Goal: Check status: Check status

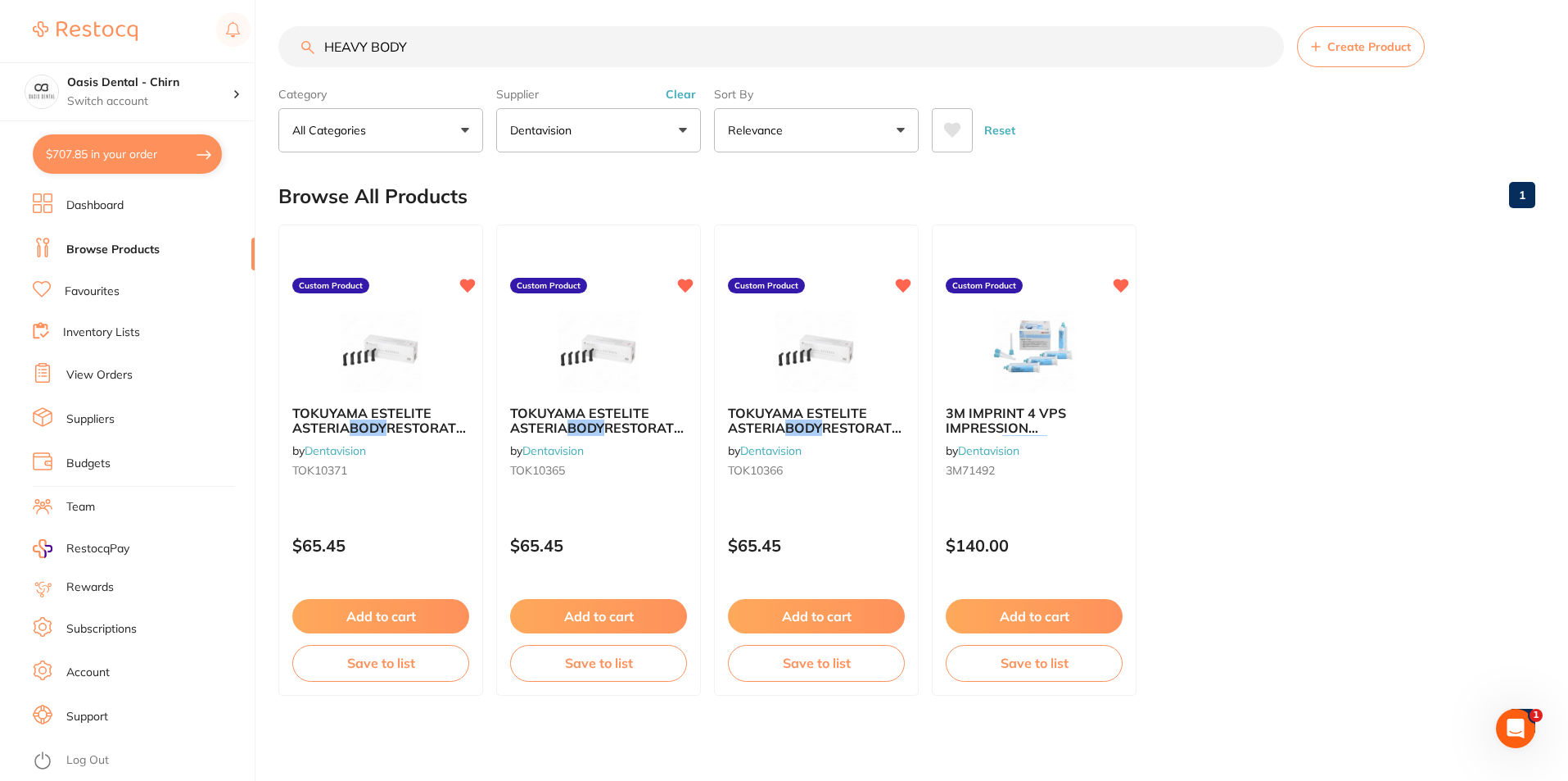
scroll to position [164, 0]
click at [172, 162] on button "$707.85 in your order" at bounding box center [127, 154] width 189 height 39
checkbox input "true"
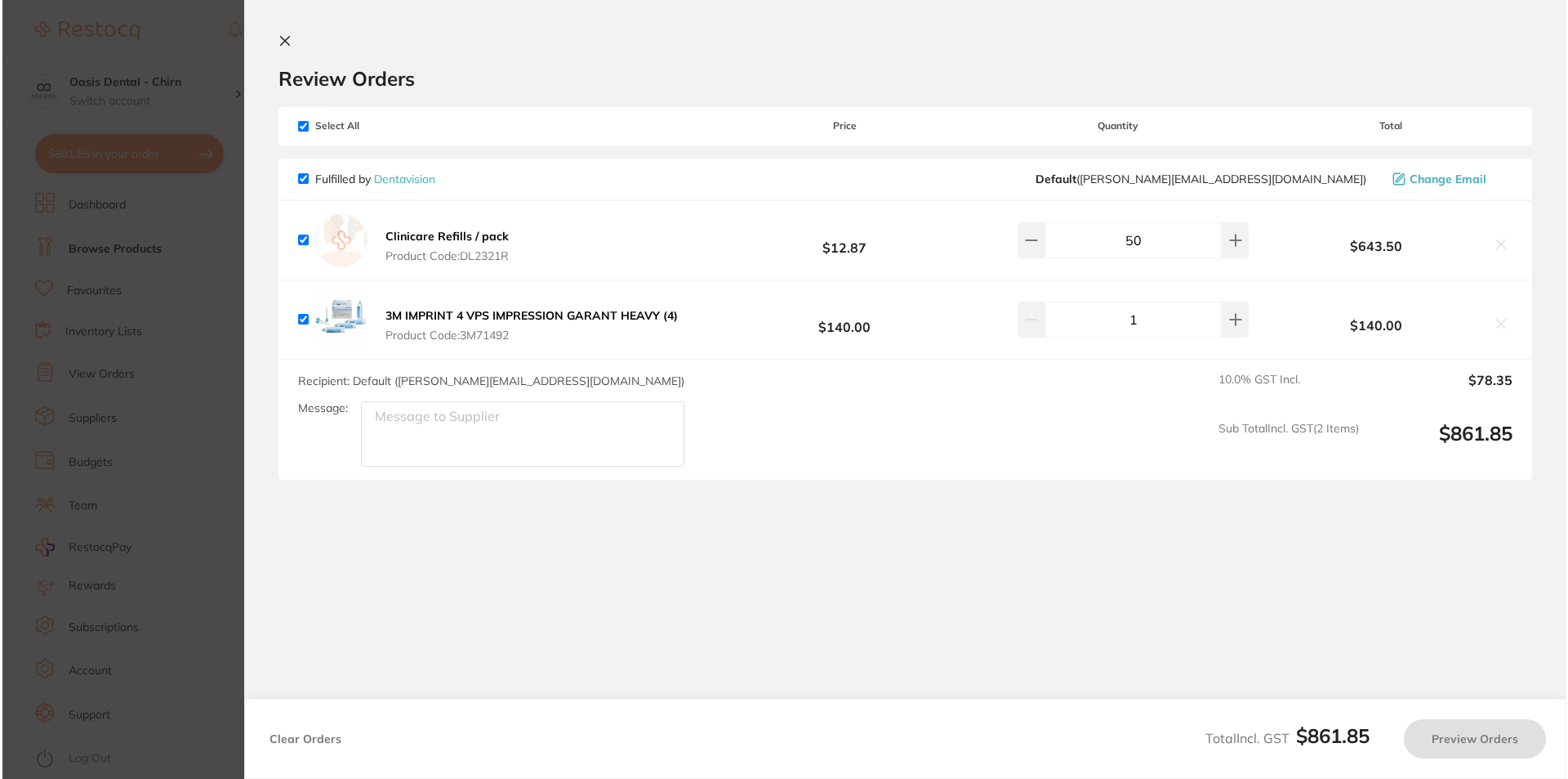
scroll to position [0, 0]
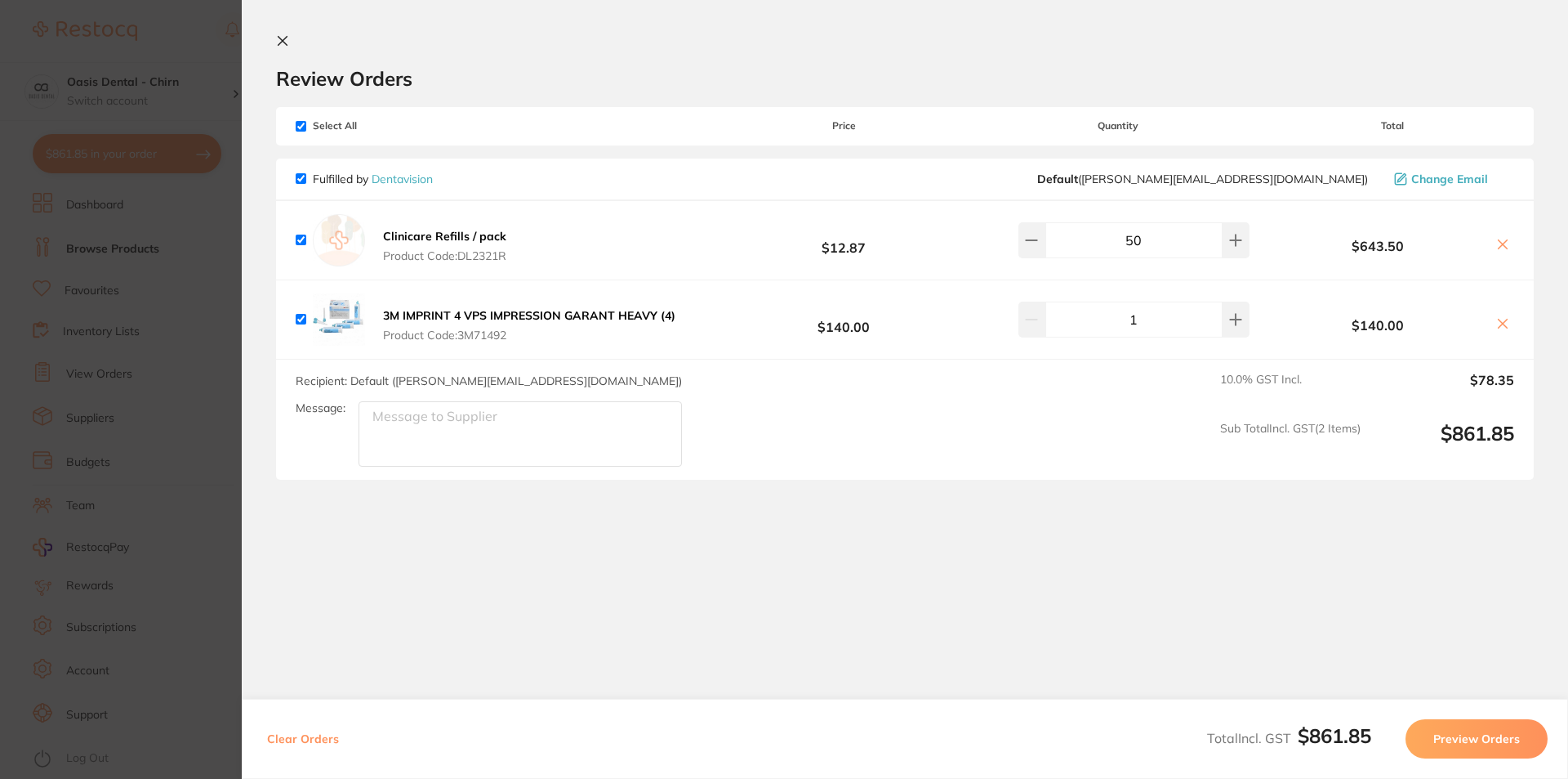
click at [280, 37] on icon at bounding box center [283, 42] width 9 height 9
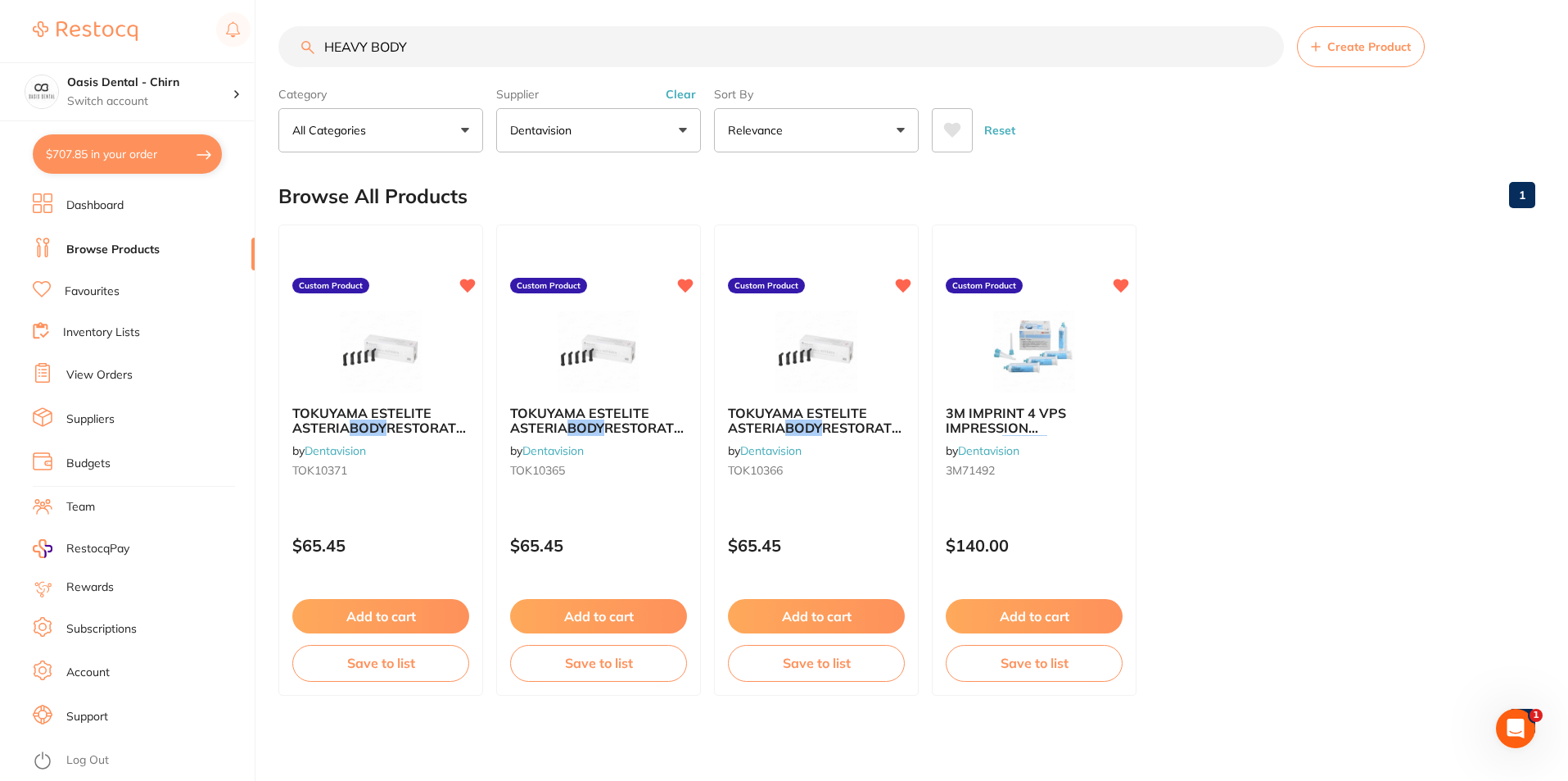
click at [443, 43] on input "HEAVY BODY" at bounding box center [781, 47] width 1005 height 41
type input "H"
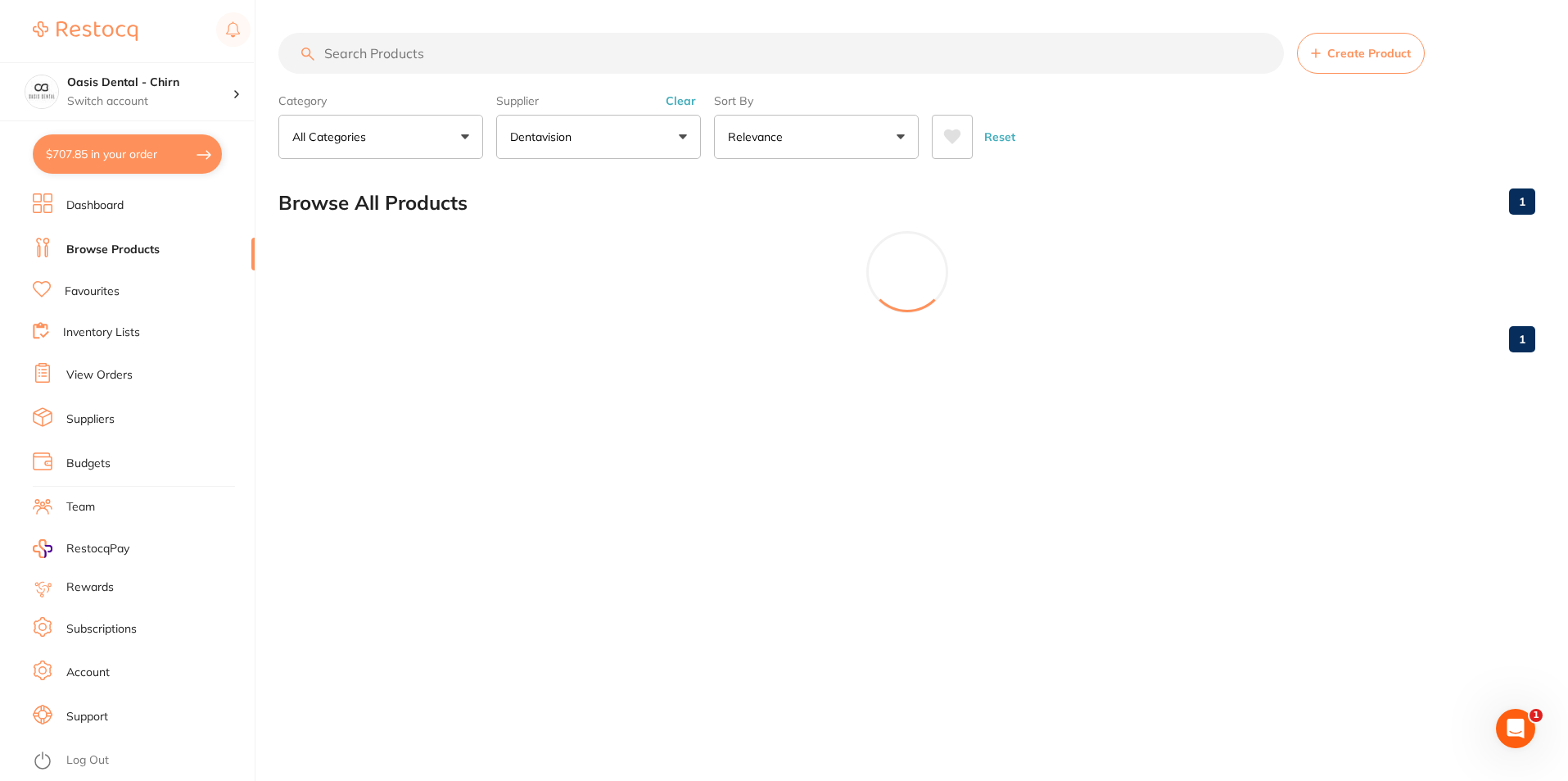
scroll to position [0, 0]
click at [637, 152] on button "Dentavision" at bounding box center [599, 136] width 205 height 44
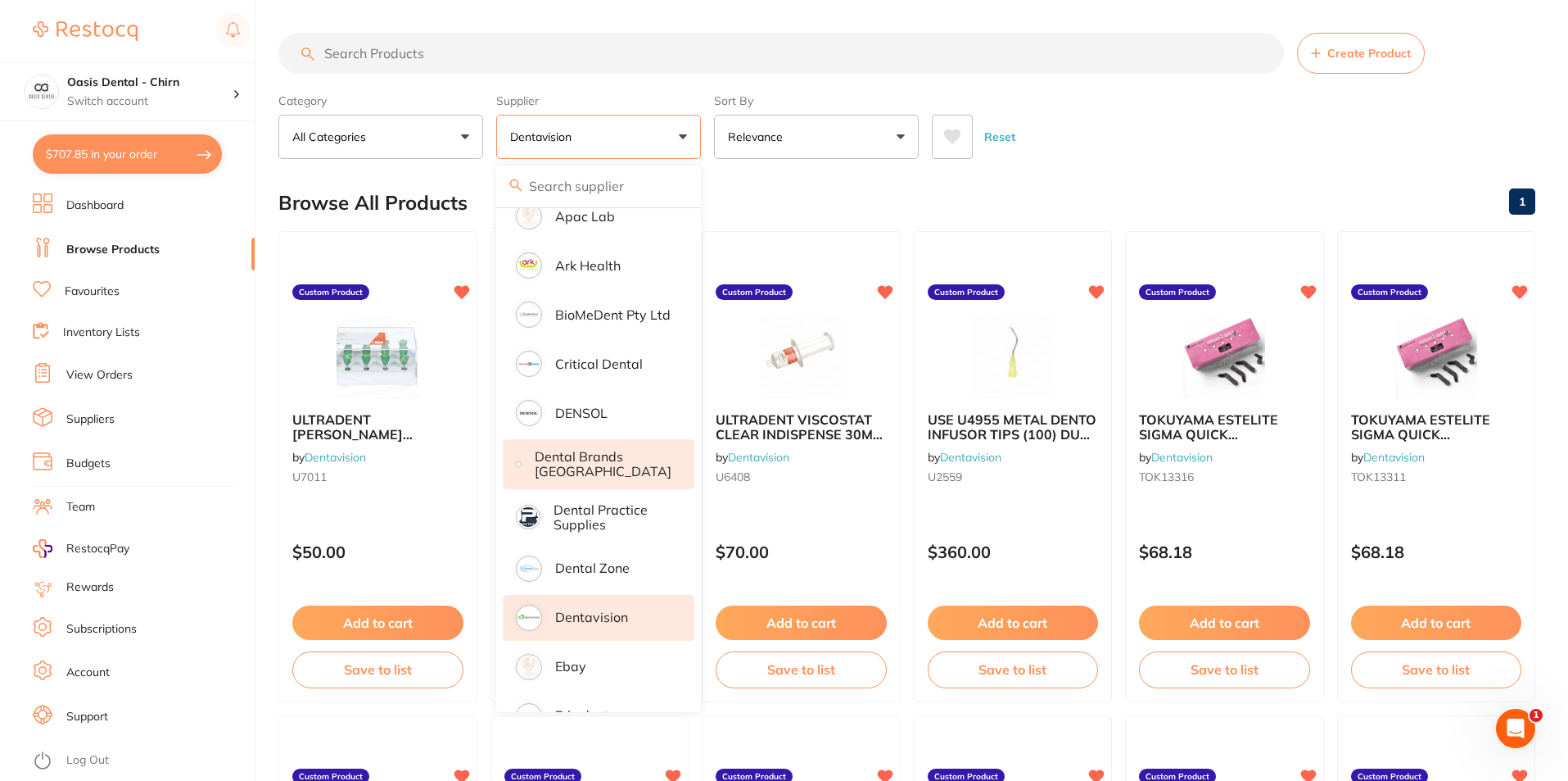
scroll to position [328, 0]
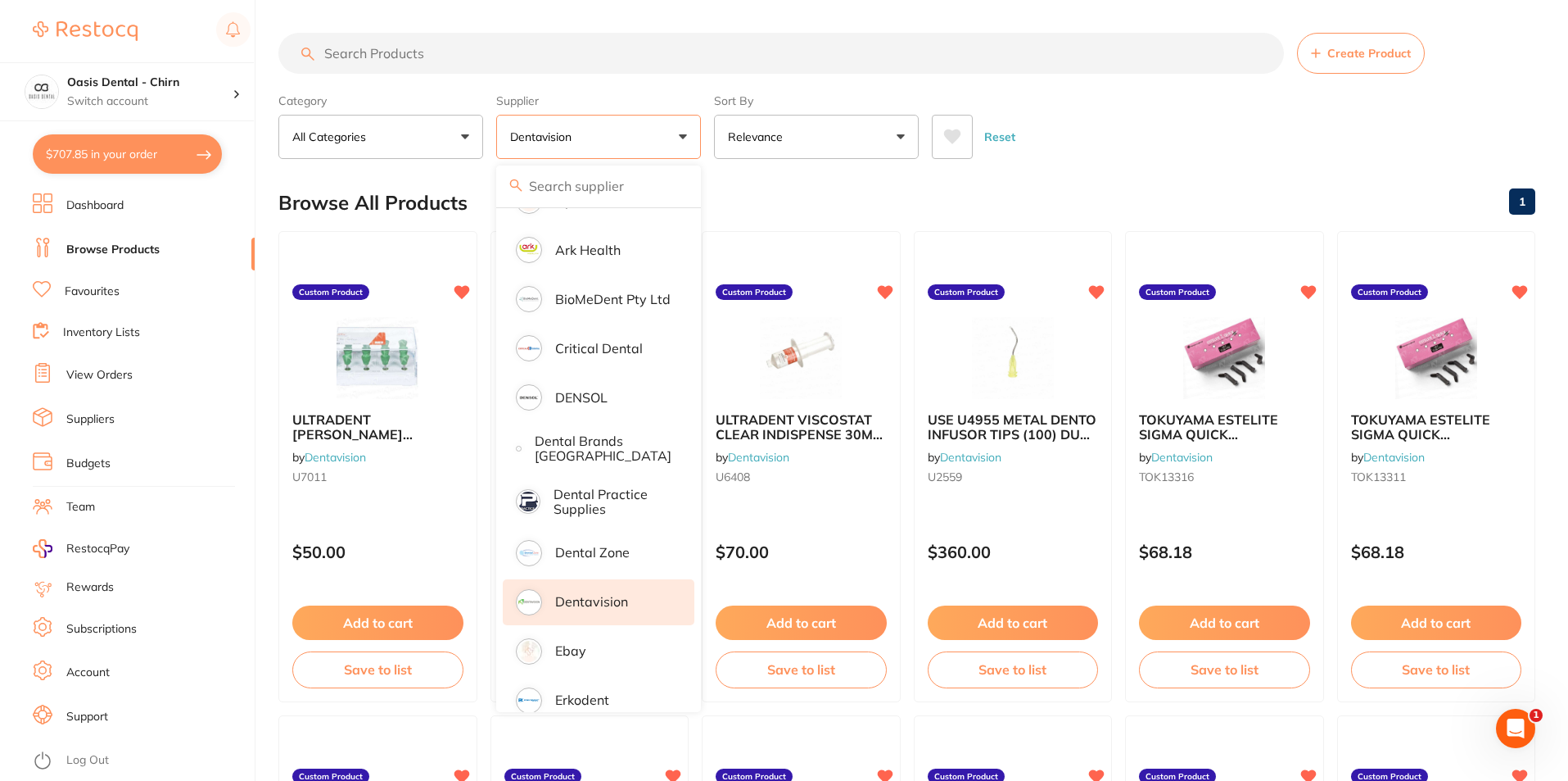
click at [584, 603] on p "Dentavision" at bounding box center [592, 601] width 73 height 15
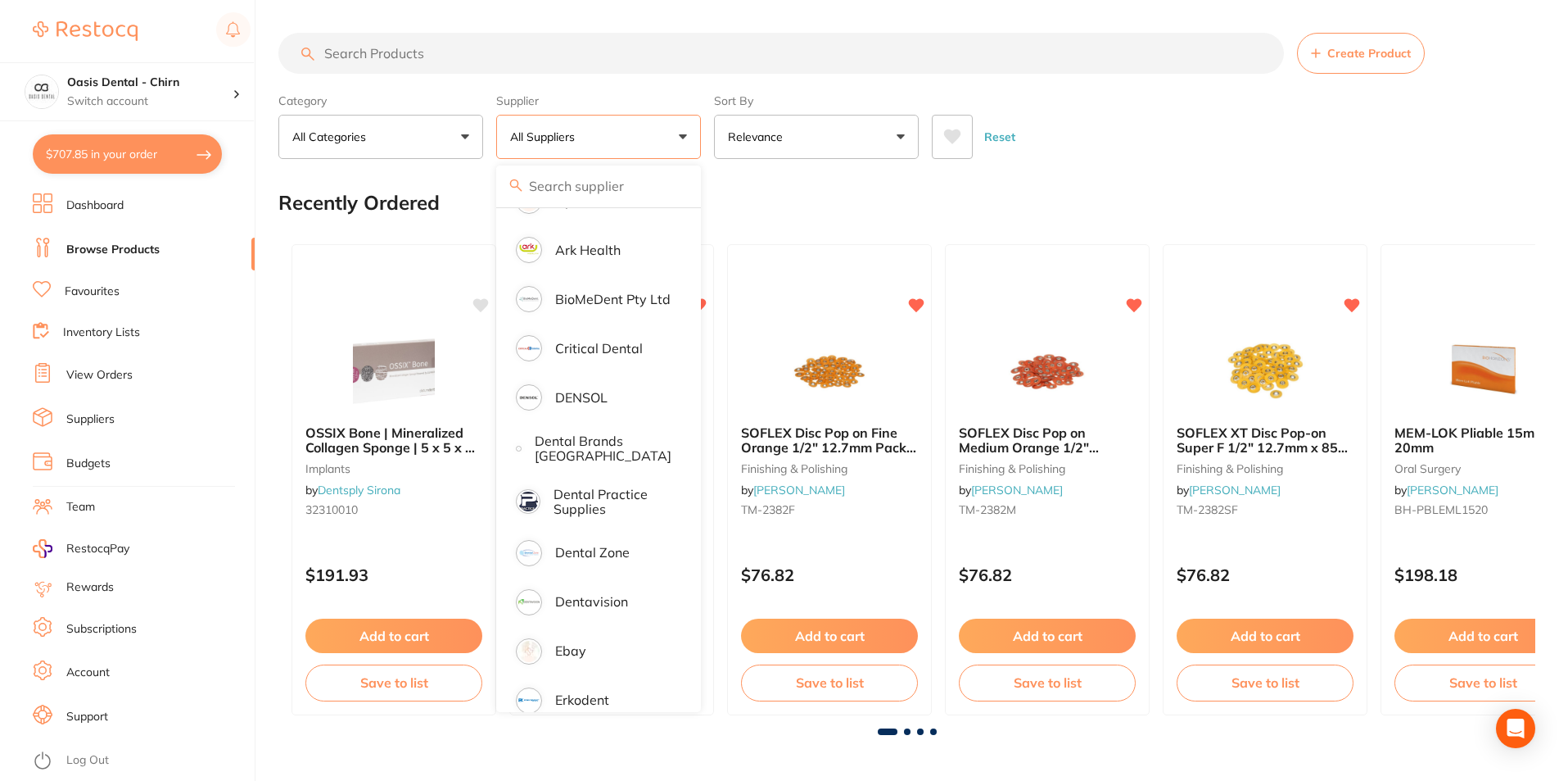
click at [1141, 116] on div "Reset" at bounding box center [1227, 130] width 591 height 58
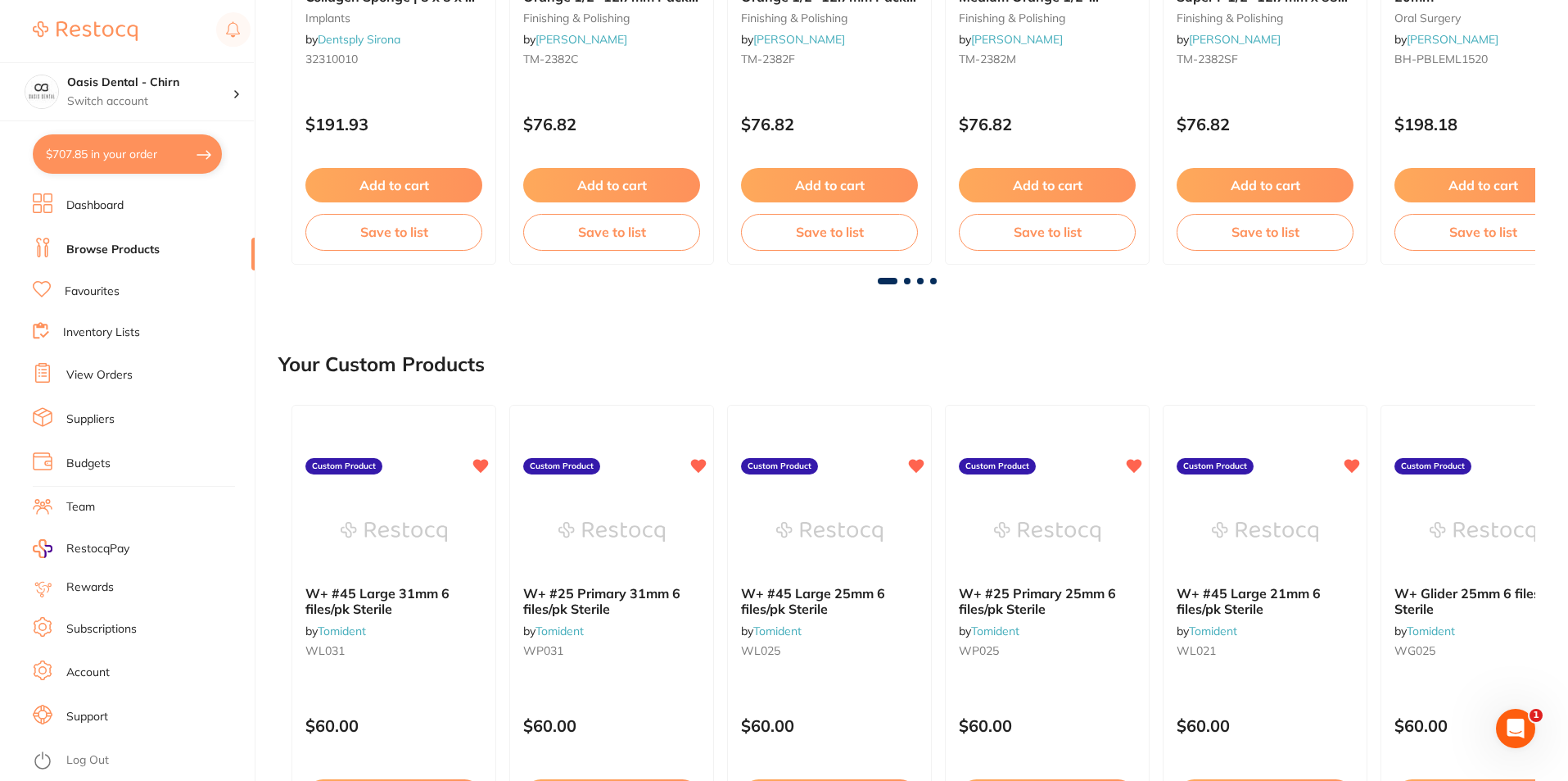
scroll to position [246, 0]
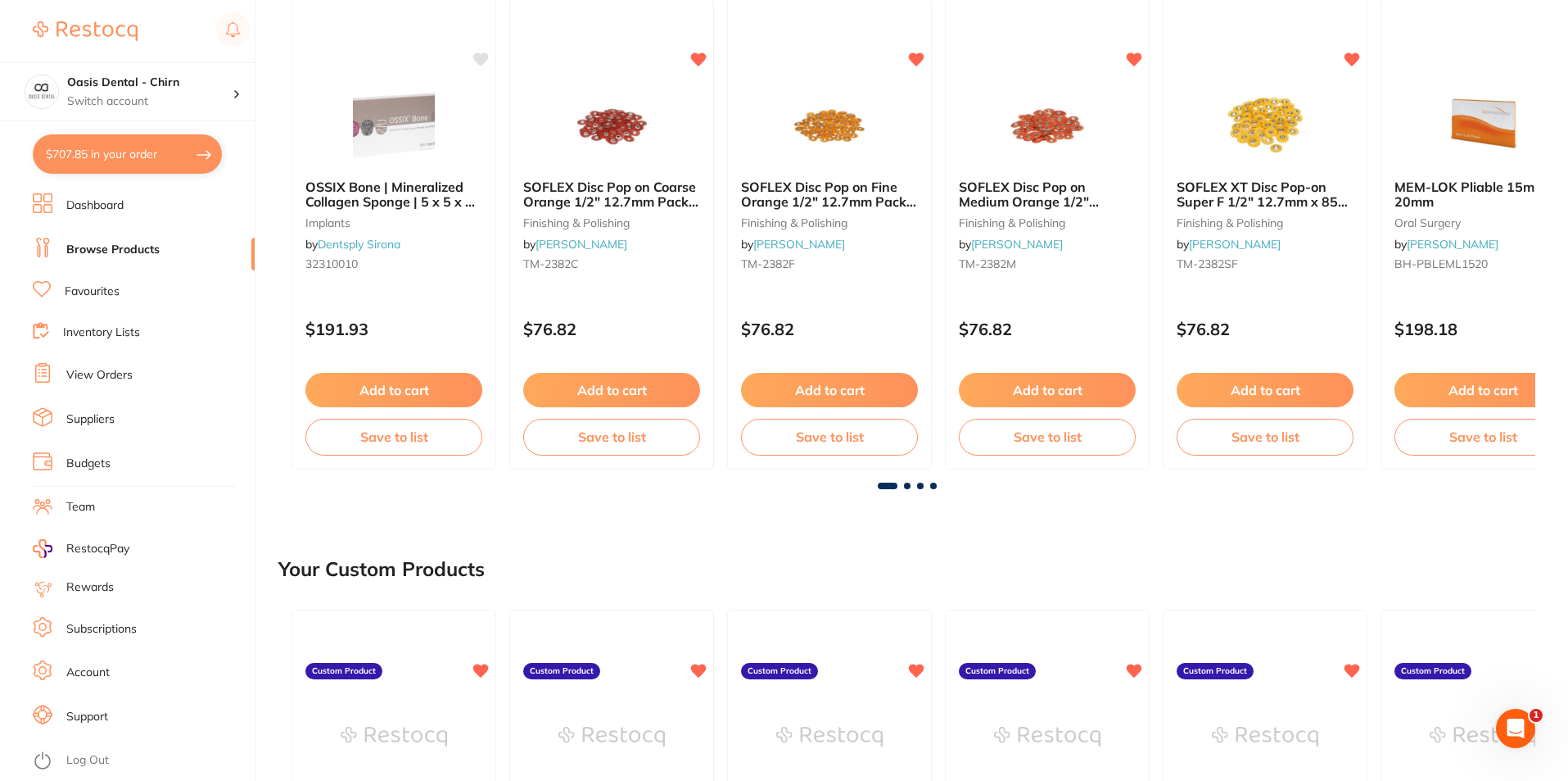
click at [105, 375] on link "View Orders" at bounding box center [99, 376] width 66 height 17
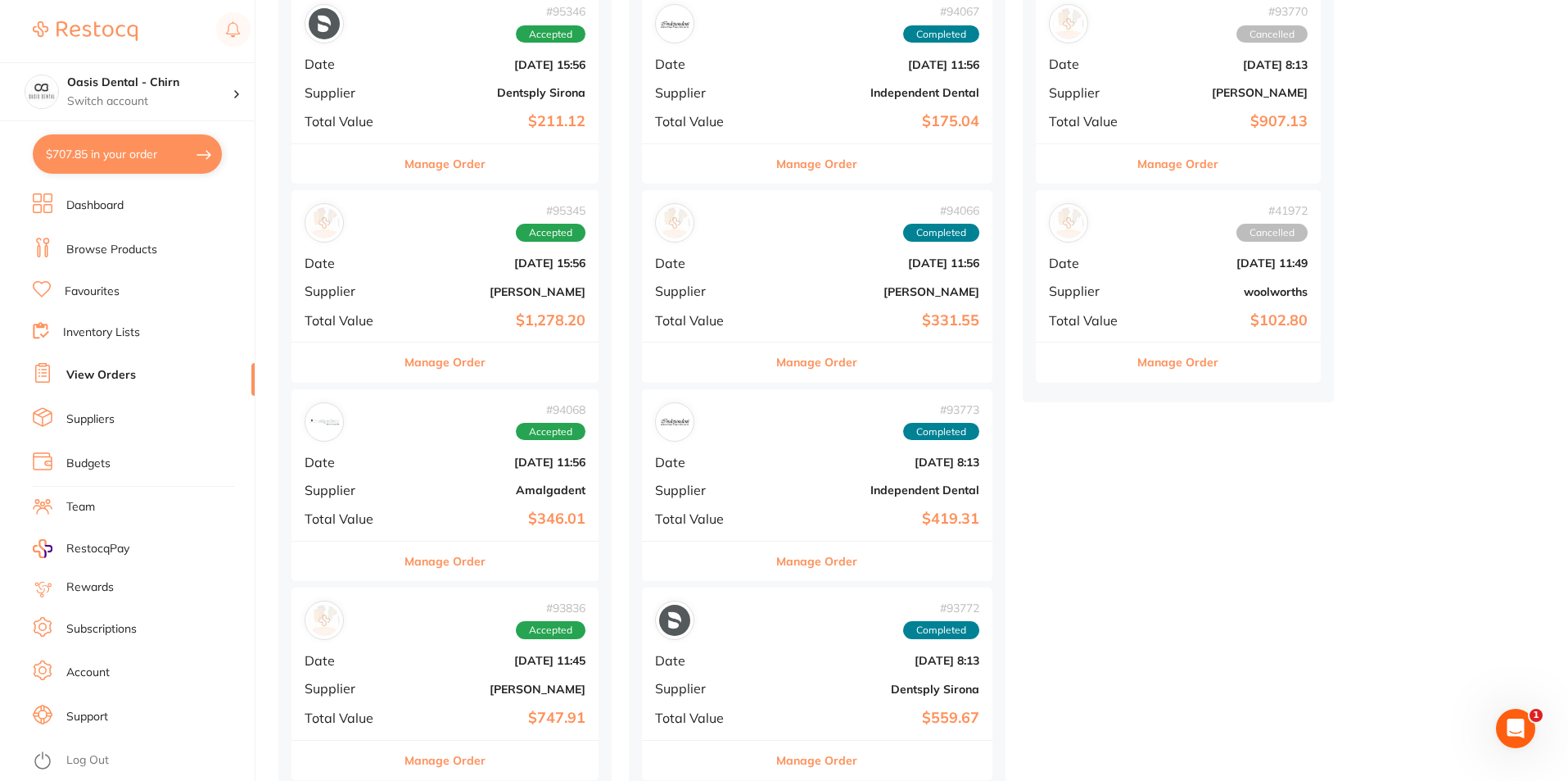
scroll to position [246, 0]
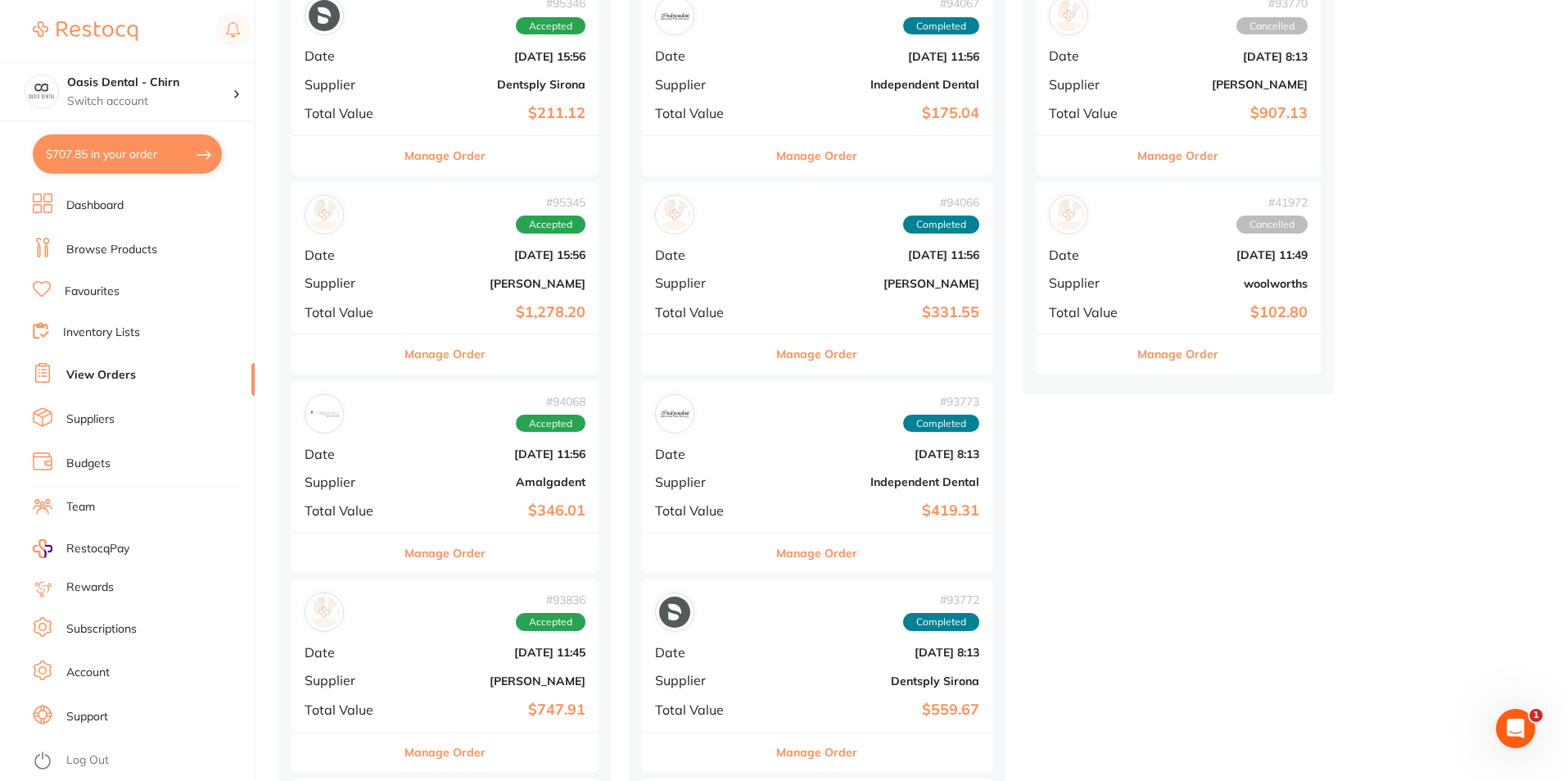
drag, startPoint x: 552, startPoint y: 298, endPoint x: 717, endPoint y: 267, distance: 167.9
click at [552, 297] on div "# 95345 Accepted Date [DATE] 15:56 Supplier [PERSON_NAME] Total Value $1,278.20" at bounding box center [445, 257] width 307 height 152
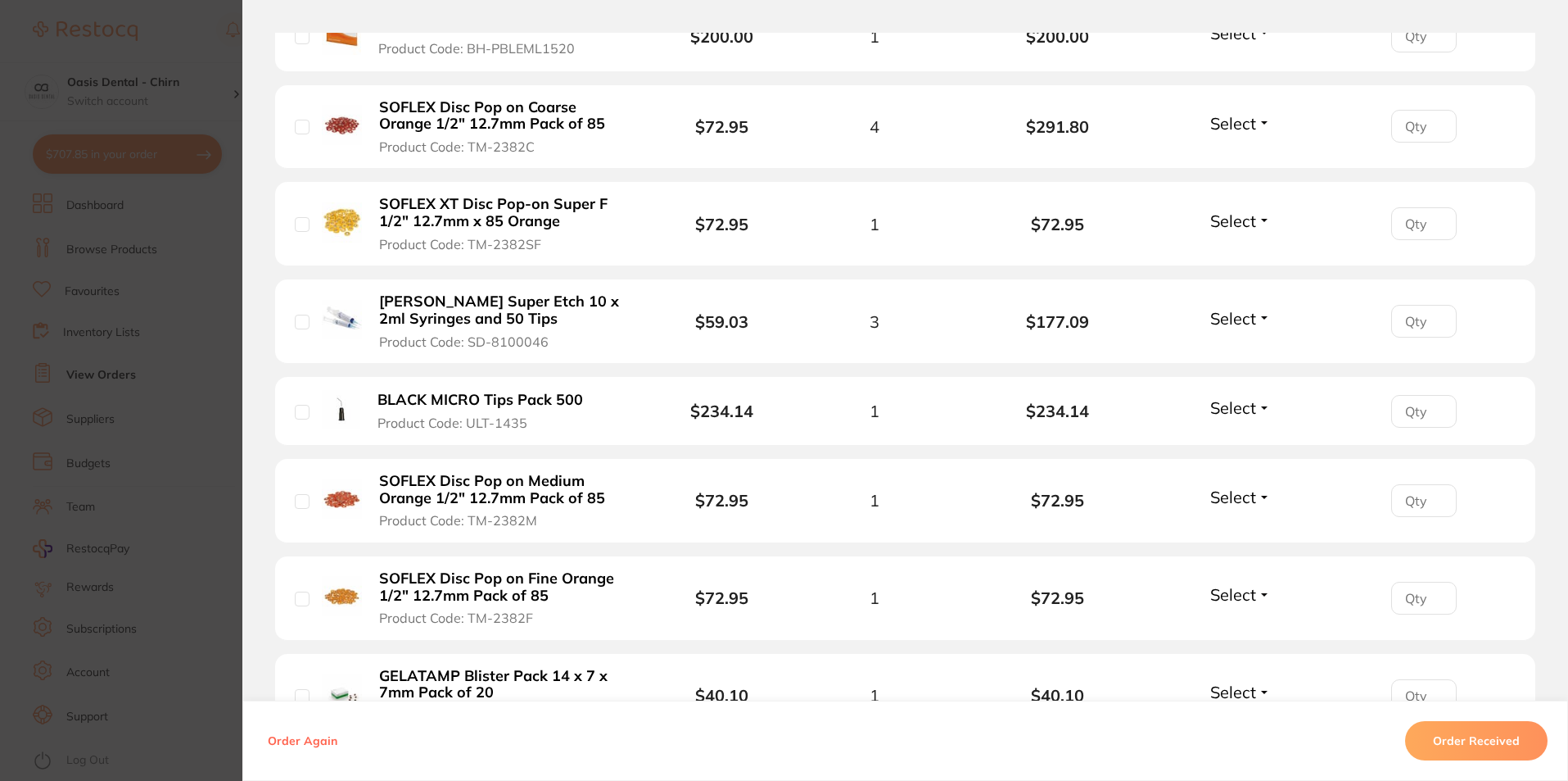
scroll to position [737, 0]
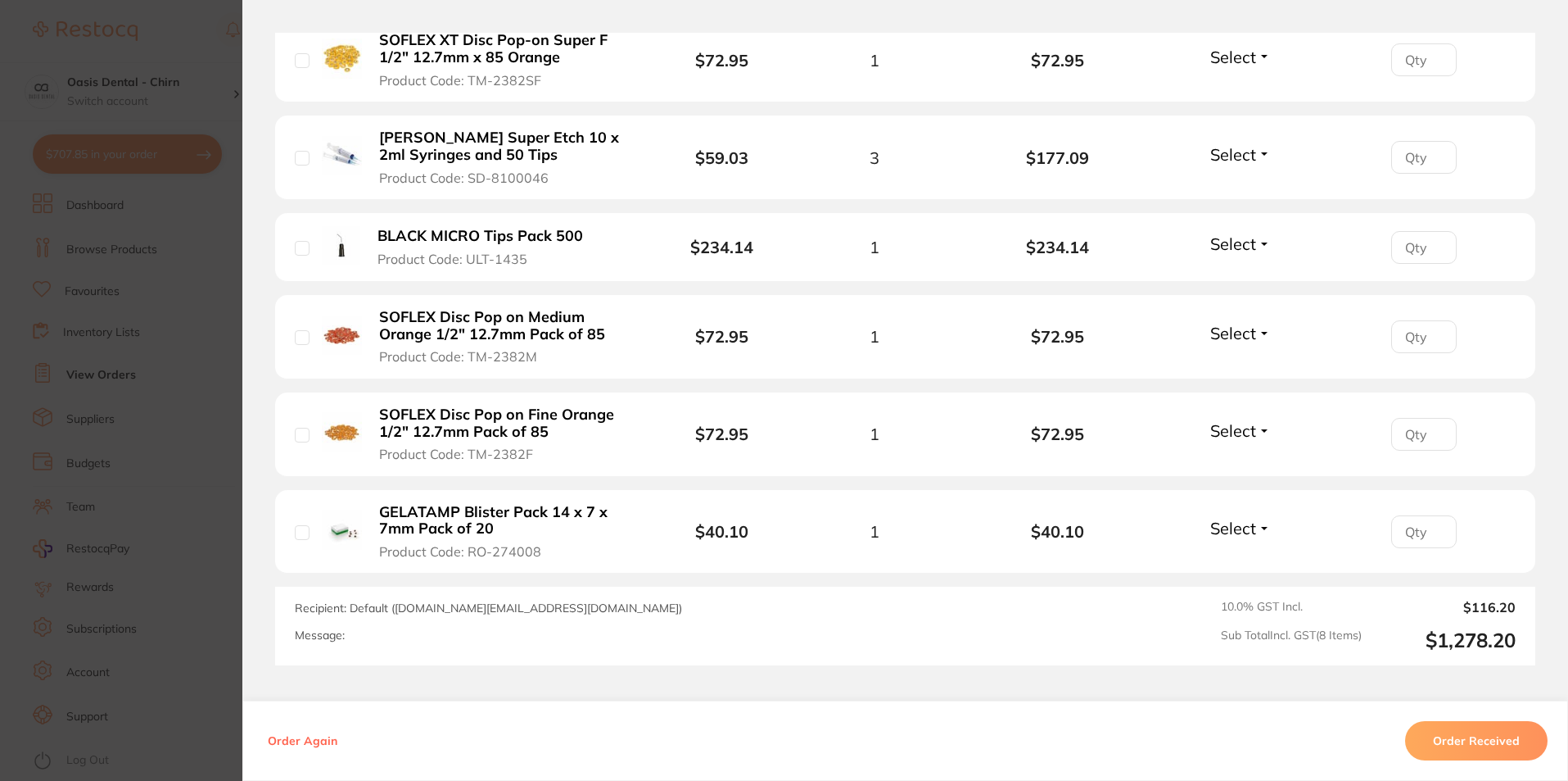
click at [1251, 152] on span "Select" at bounding box center [1233, 155] width 46 height 21
click at [1237, 189] on span "Received" at bounding box center [1241, 189] width 42 height 12
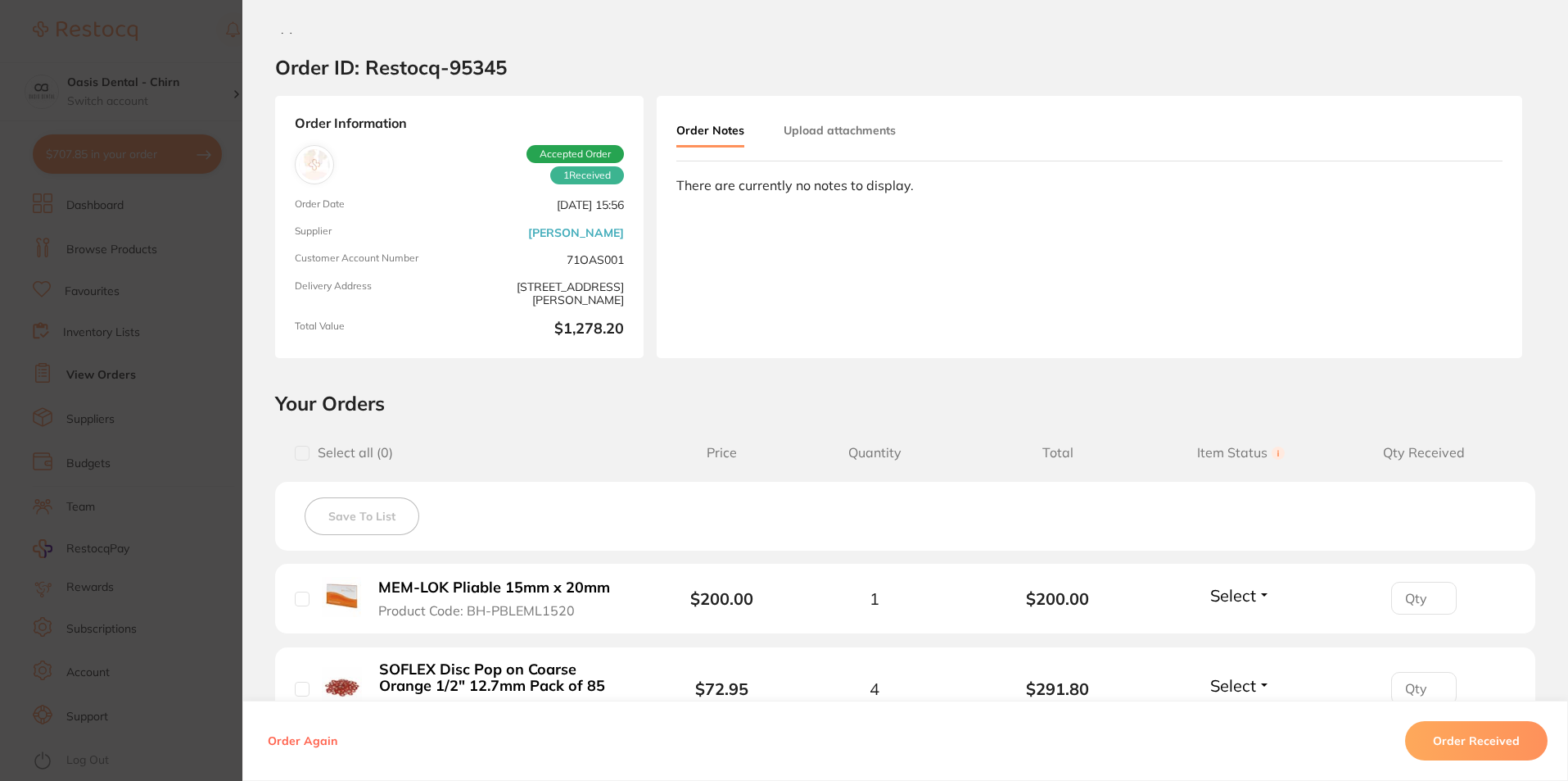
scroll to position [0, 0]
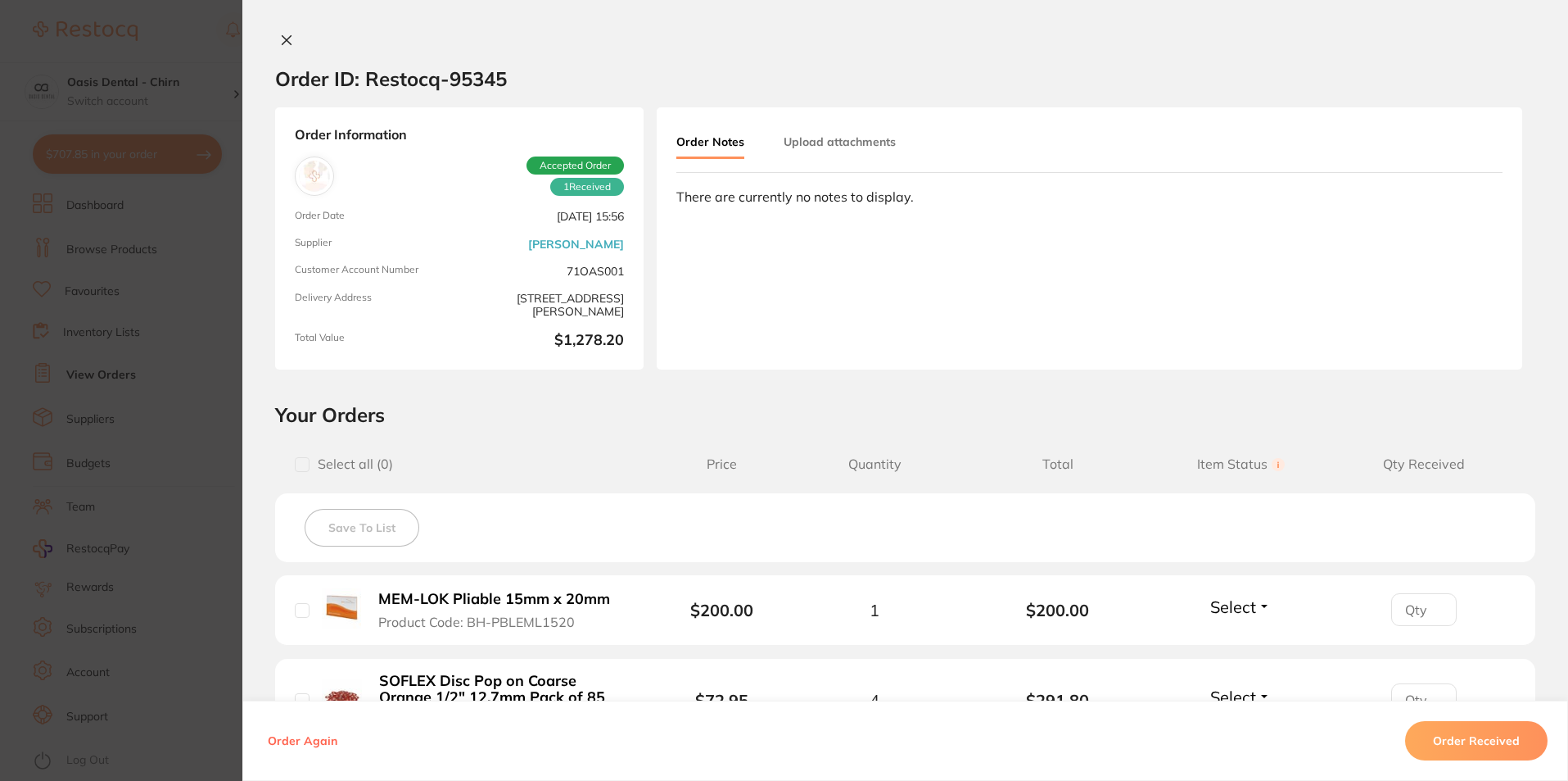
click at [298, 30] on div "Order ID: Restocq- 95345 Order Information 1 Received Accepted Order Order Date…" at bounding box center [905, 390] width 1326 height 781
click at [293, 32] on div "Order ID: Restocq- 95345 Order Information 1 Received Accepted Order Order Date…" at bounding box center [905, 390] width 1326 height 781
click at [284, 39] on icon at bounding box center [287, 41] width 9 height 9
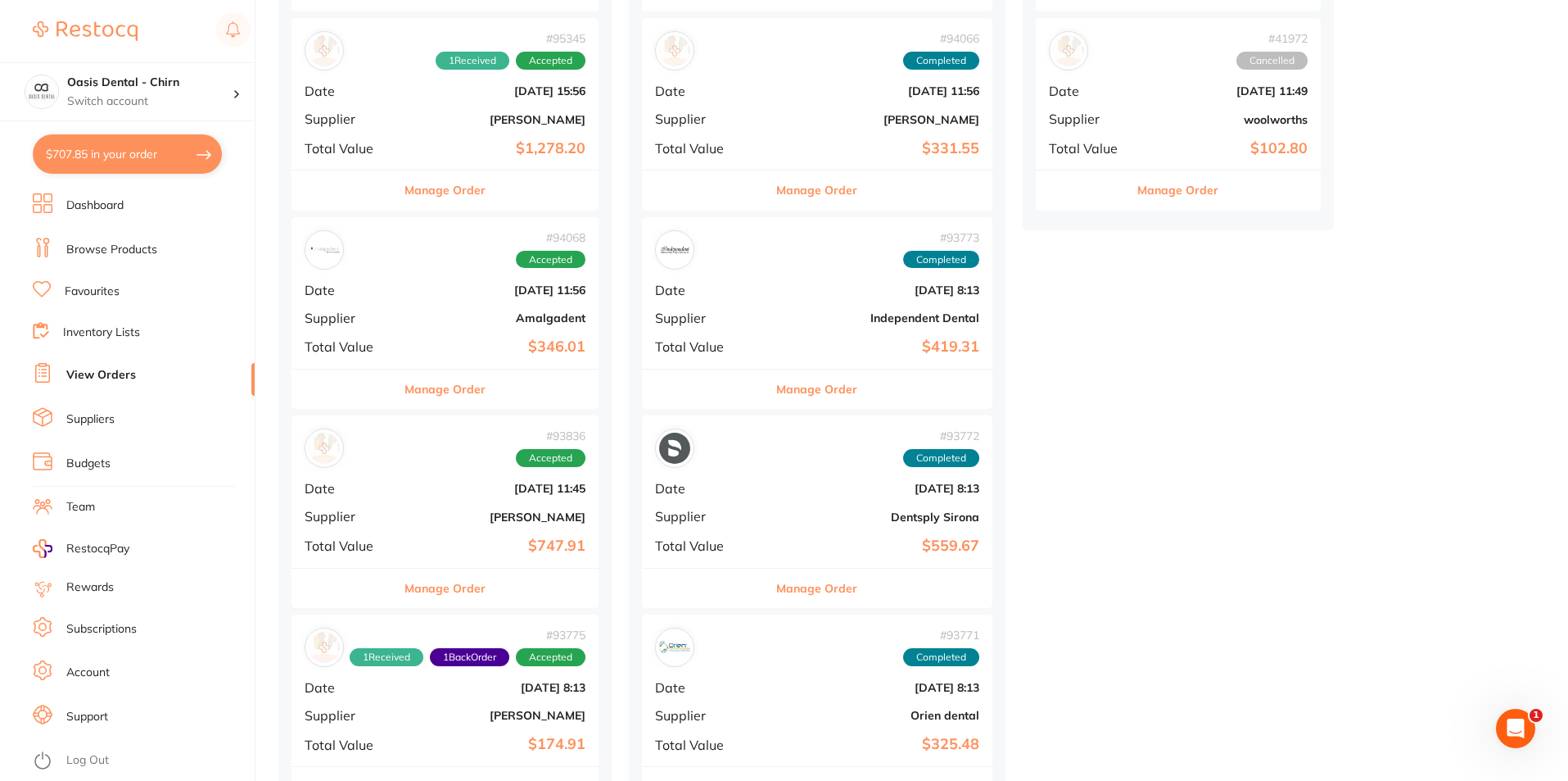
click at [526, 341] on b "$346.01" at bounding box center [497, 347] width 179 height 17
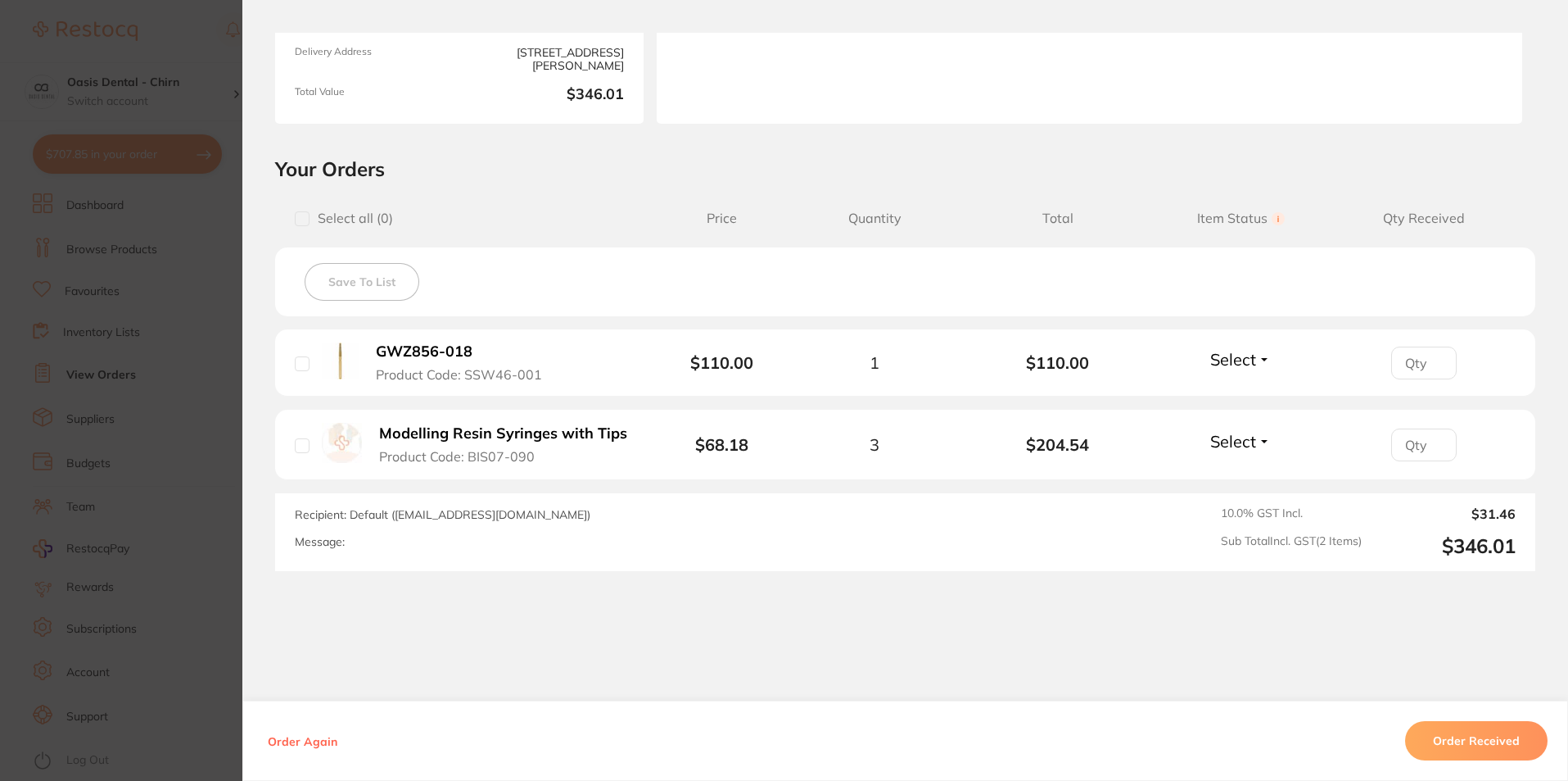
click at [1238, 362] on span "Select" at bounding box center [1233, 359] width 46 height 21
click at [1232, 386] on button "Received" at bounding box center [1241, 394] width 42 height 25
drag, startPoint x: 1225, startPoint y: 431, endPoint x: 1221, endPoint y: 446, distance: 15.5
click at [1225, 432] on span "Select" at bounding box center [1233, 441] width 46 height 21
click at [1225, 473] on span "Received" at bounding box center [1241, 475] width 42 height 12
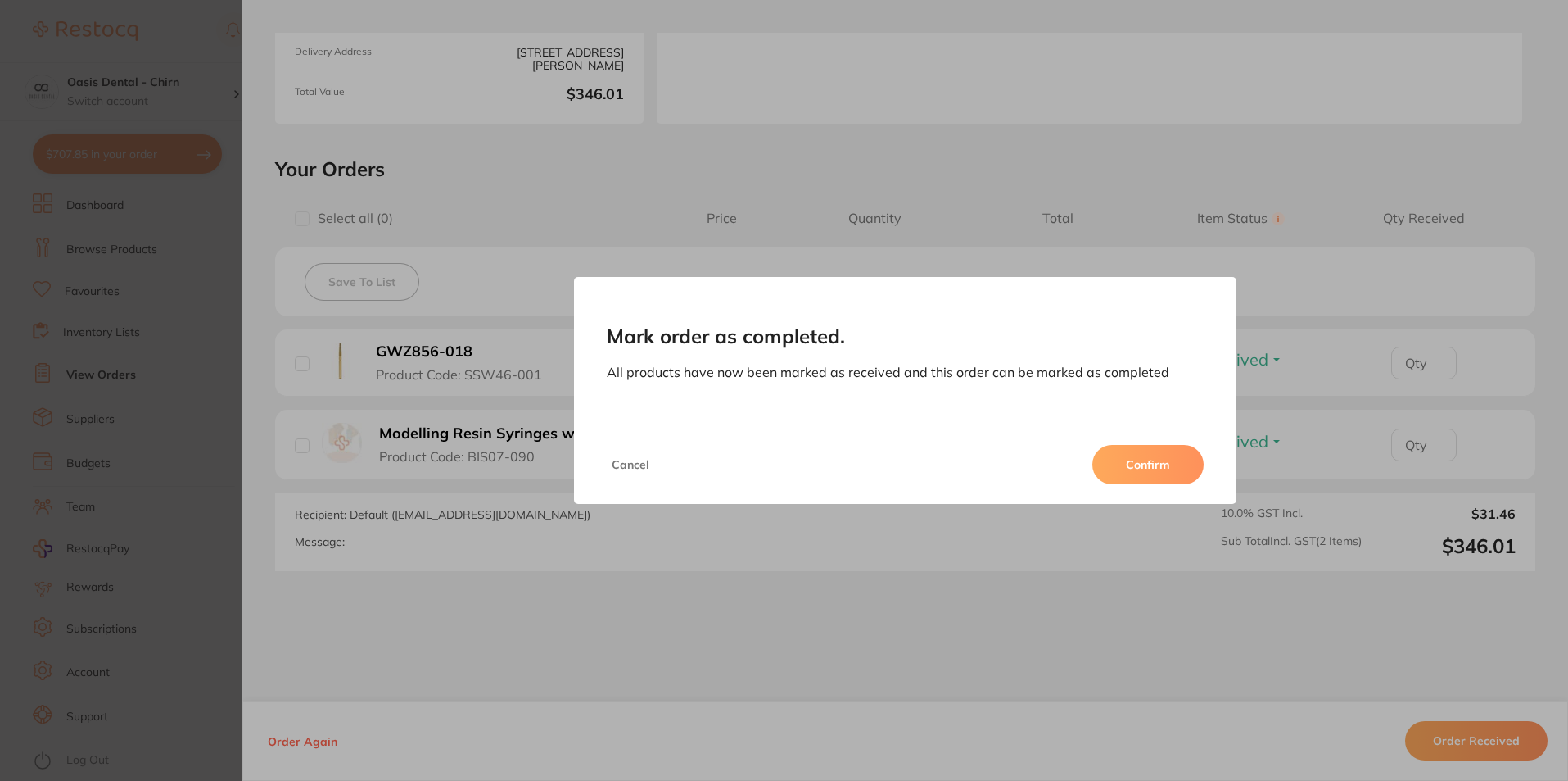
click at [1167, 459] on button "Confirm" at bounding box center [1148, 464] width 112 height 39
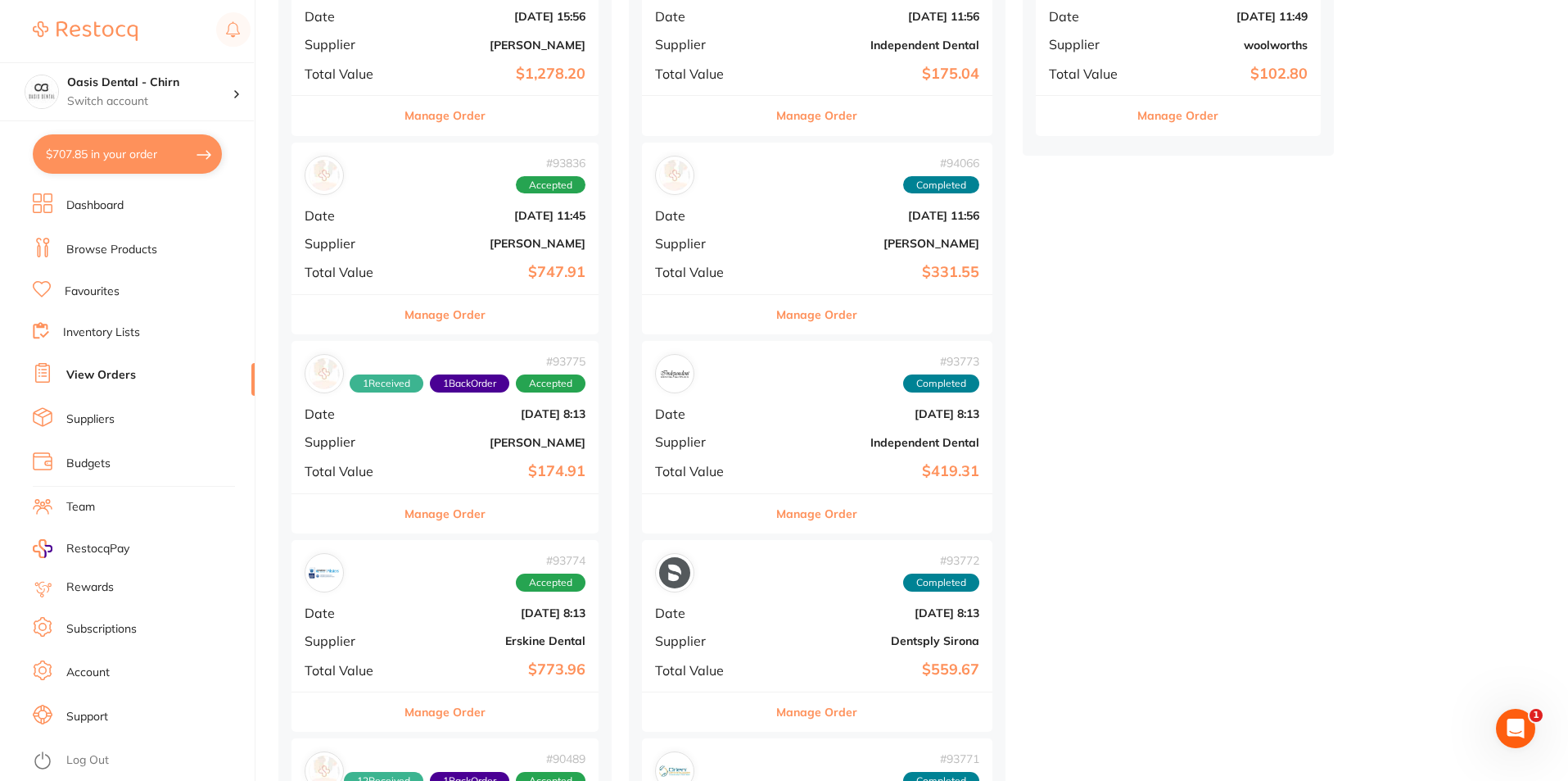
scroll to position [573, 0]
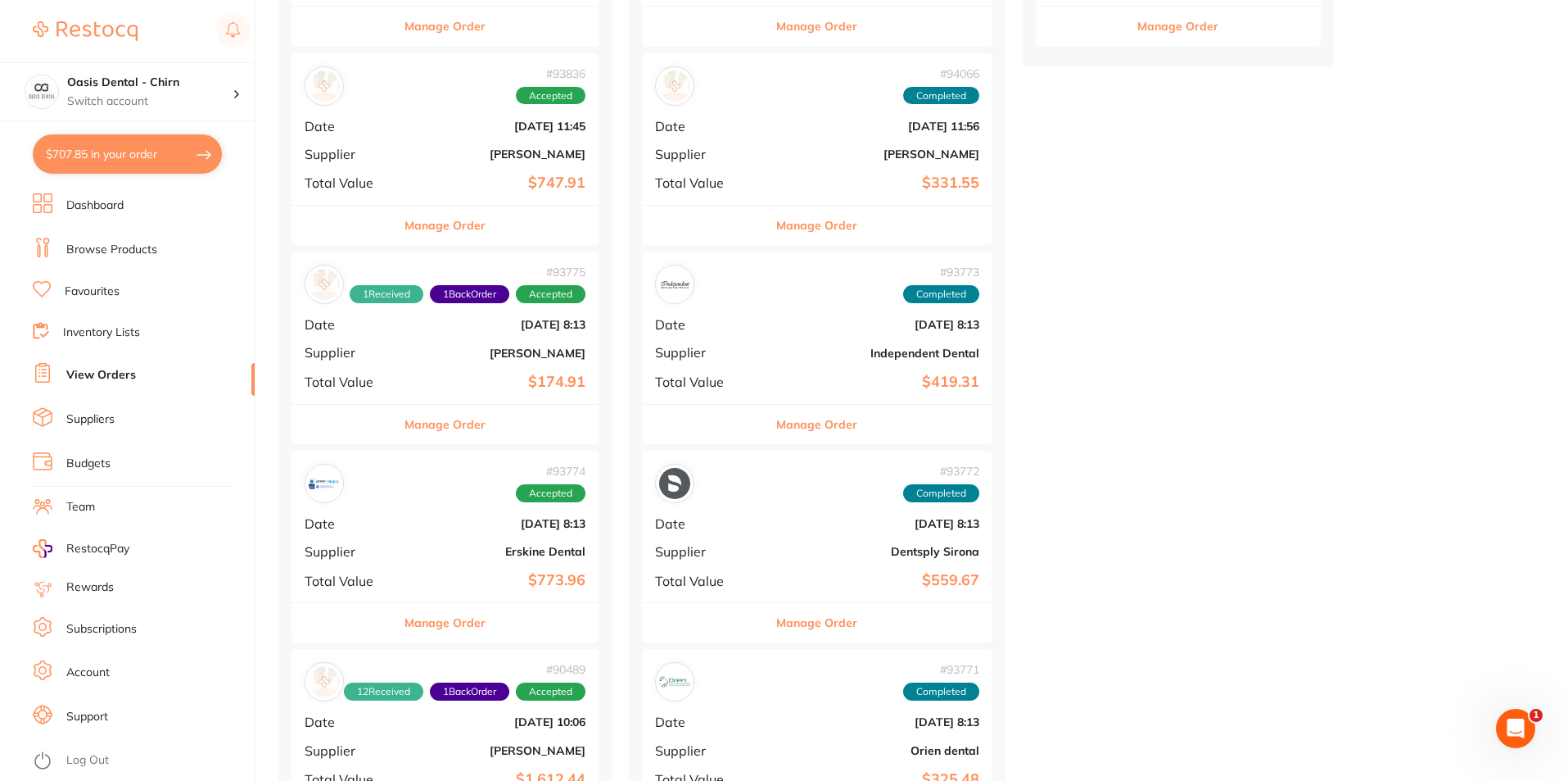
click at [505, 359] on b "[PERSON_NAME]" at bounding box center [497, 353] width 179 height 13
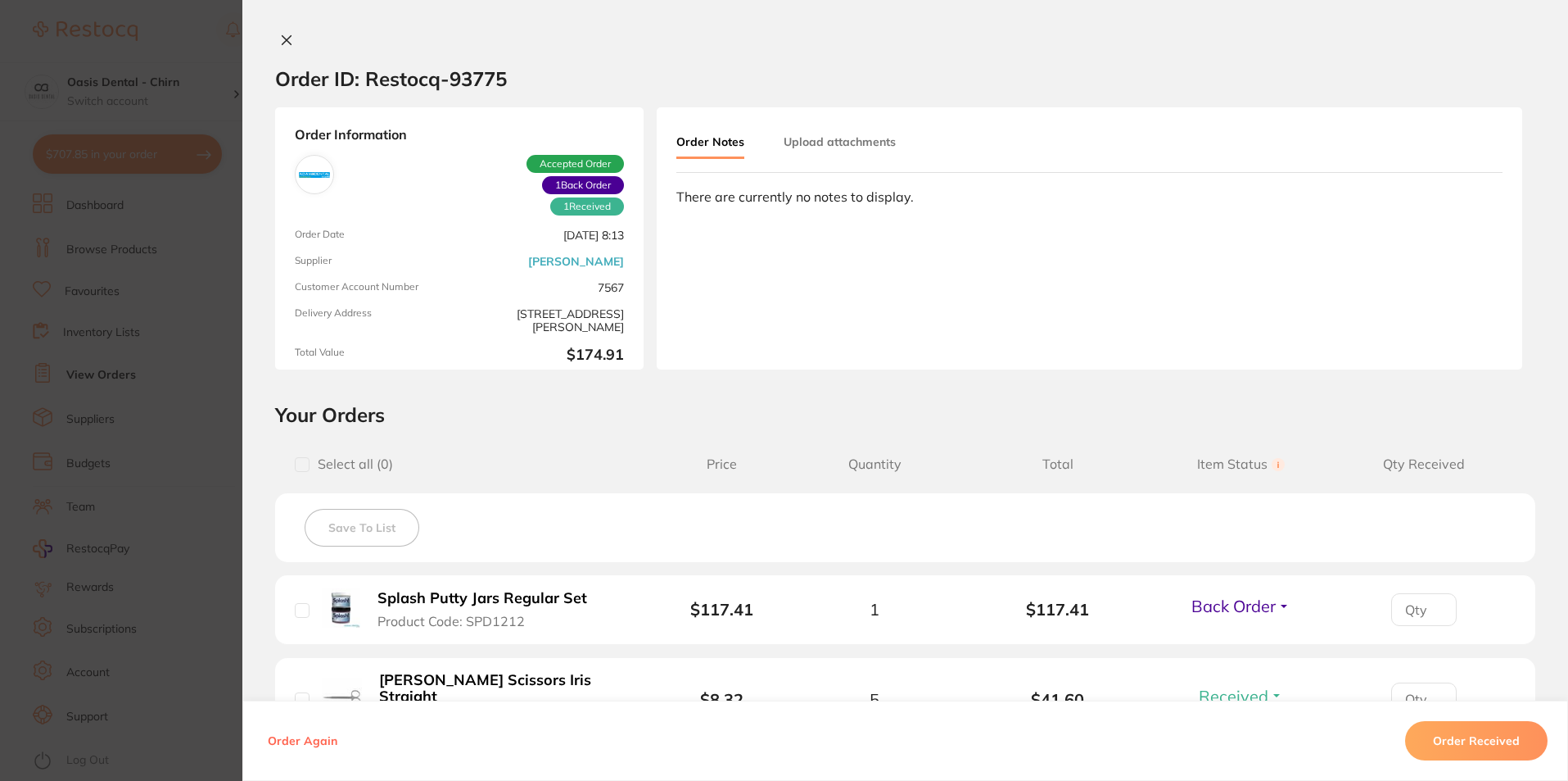
click at [284, 40] on icon at bounding box center [287, 40] width 13 height 13
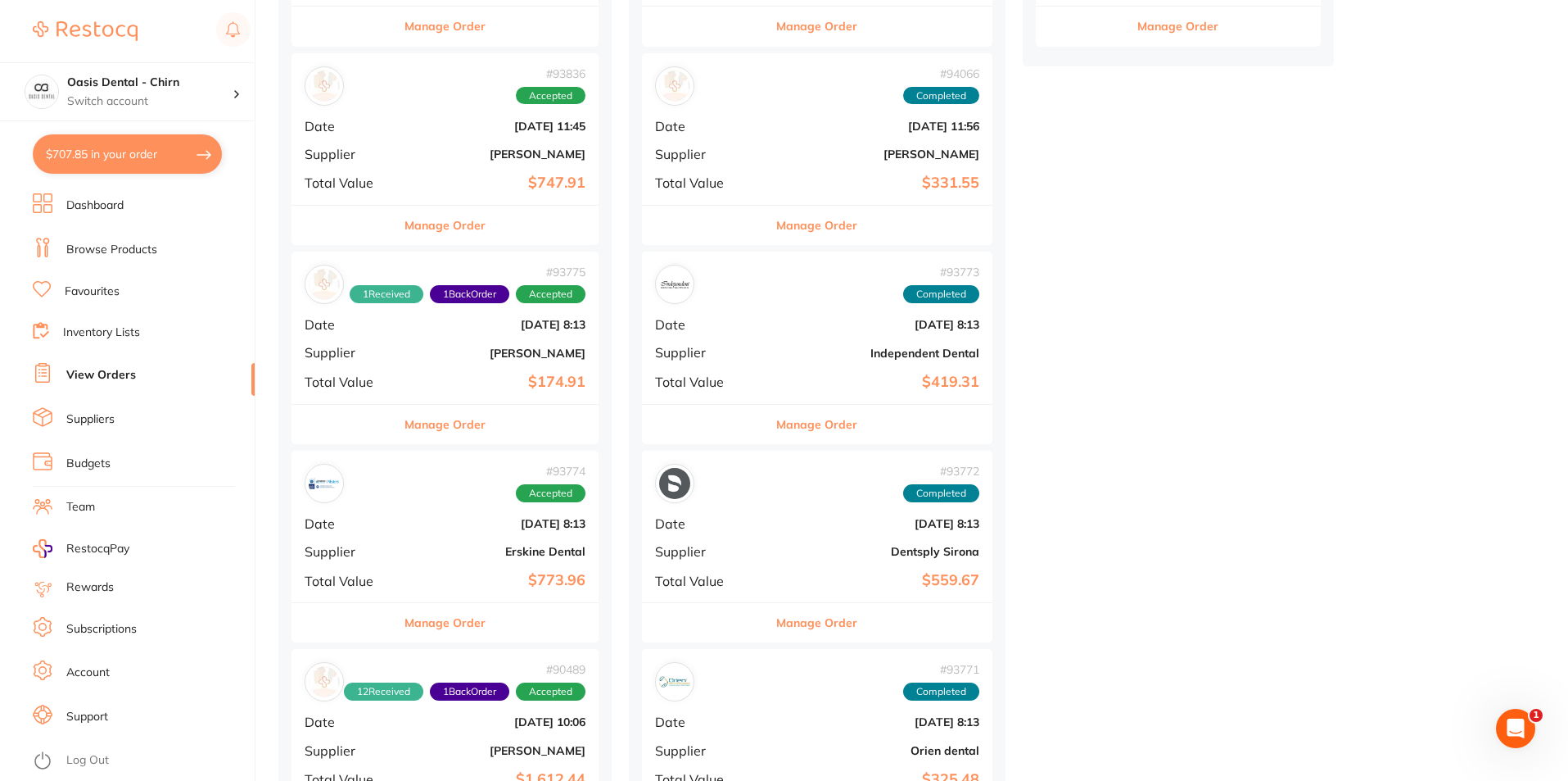
click at [502, 381] on b "$174.91" at bounding box center [497, 382] width 179 height 17
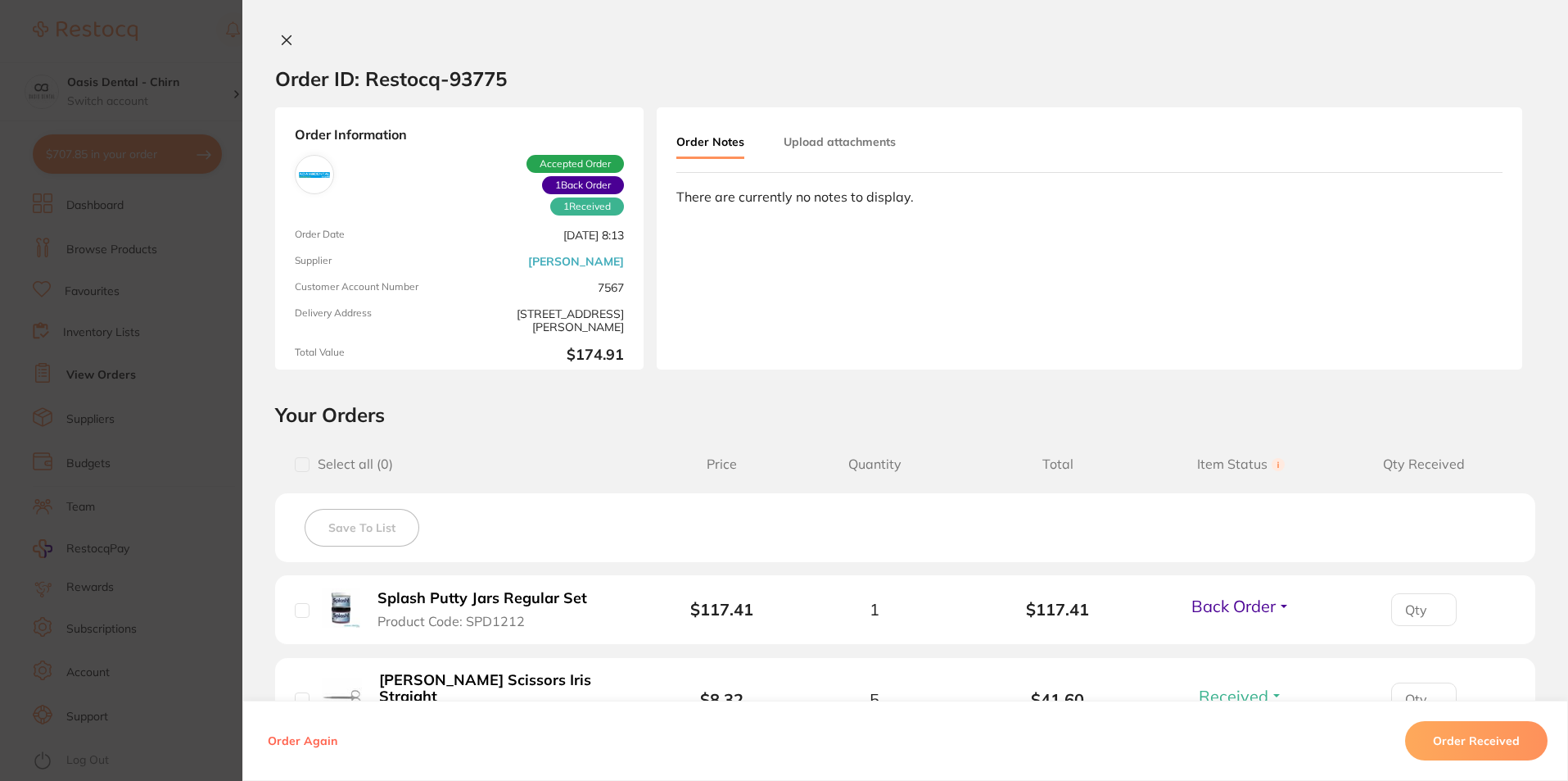
click at [279, 48] on button at bounding box center [286, 41] width 23 height 17
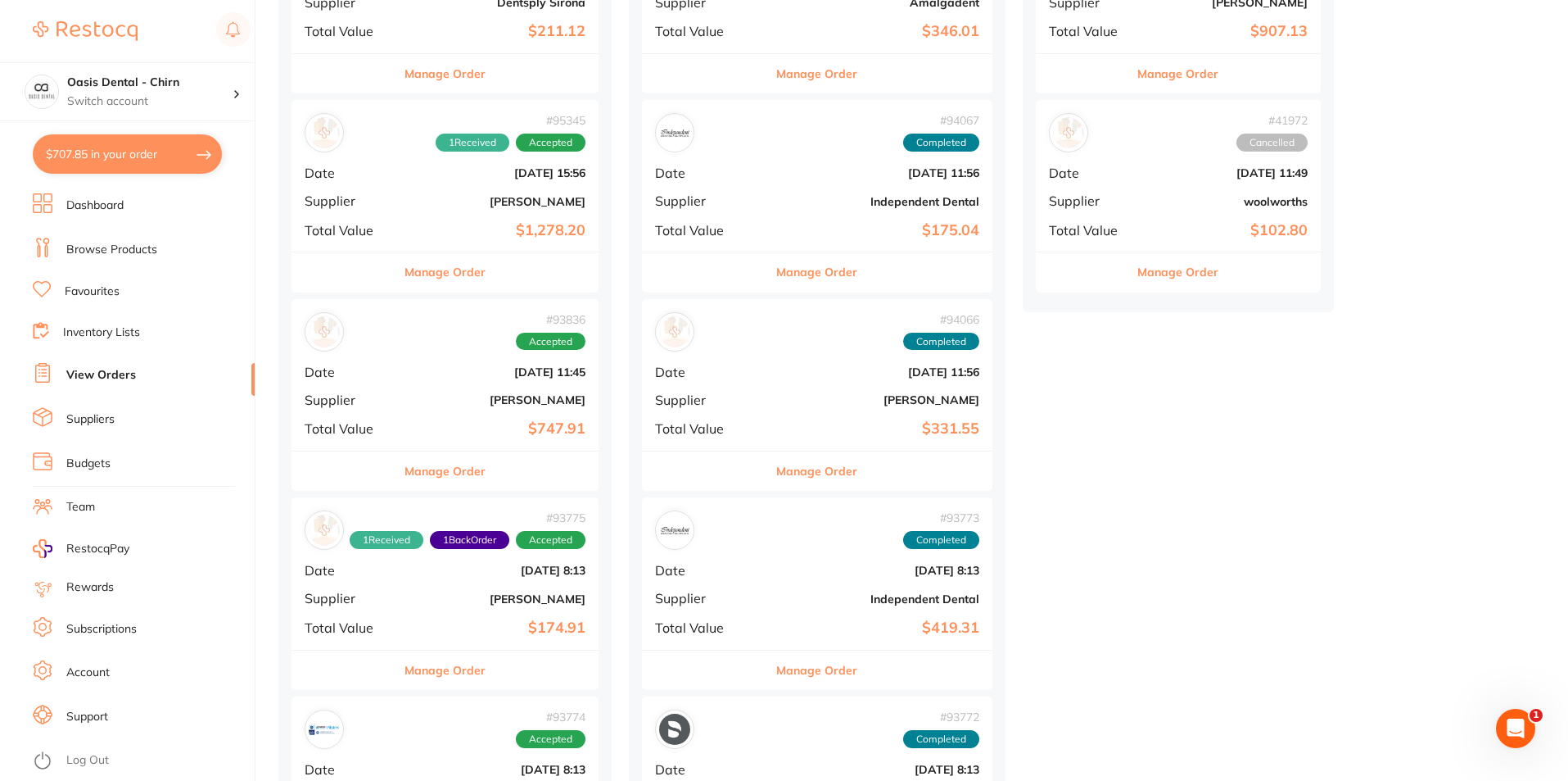
click at [434, 217] on div "# 95345 1 Received Accepted Date [DATE] 15:56 Supplier [PERSON_NAME] Total Valu…" at bounding box center [445, 175] width 307 height 152
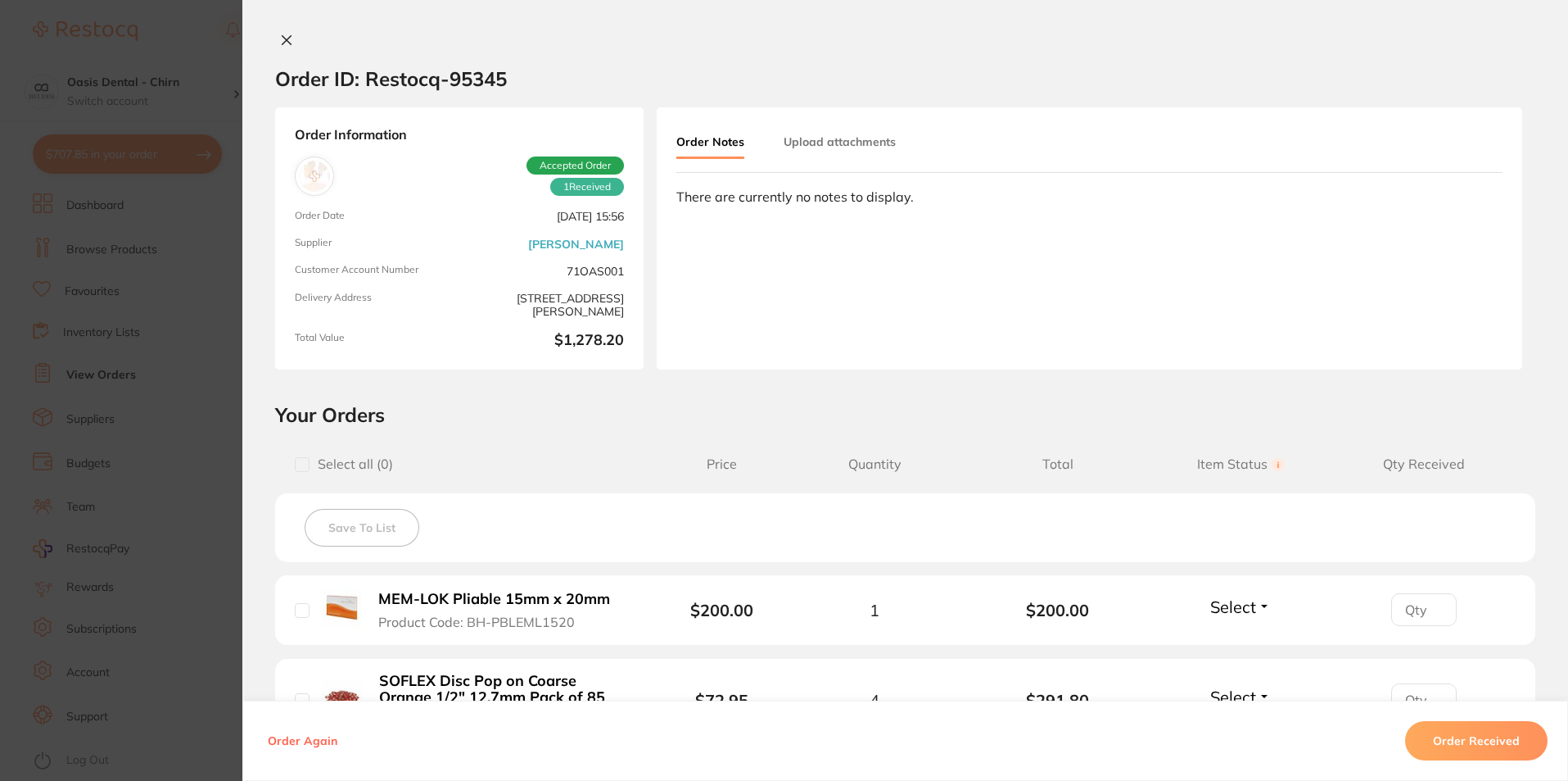
click at [282, 44] on icon at bounding box center [287, 41] width 9 height 9
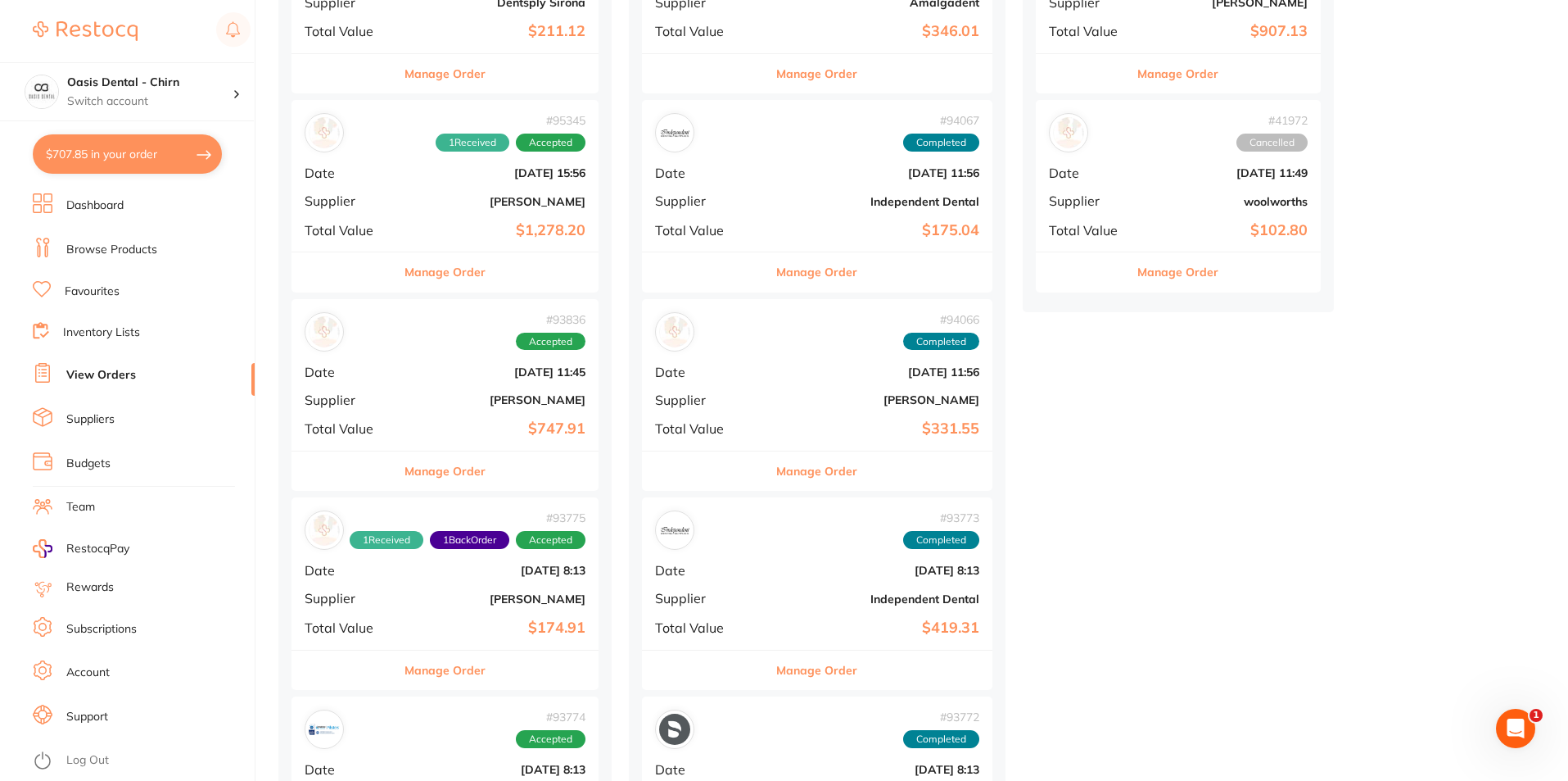
click at [474, 404] on b "[PERSON_NAME]" at bounding box center [497, 400] width 179 height 13
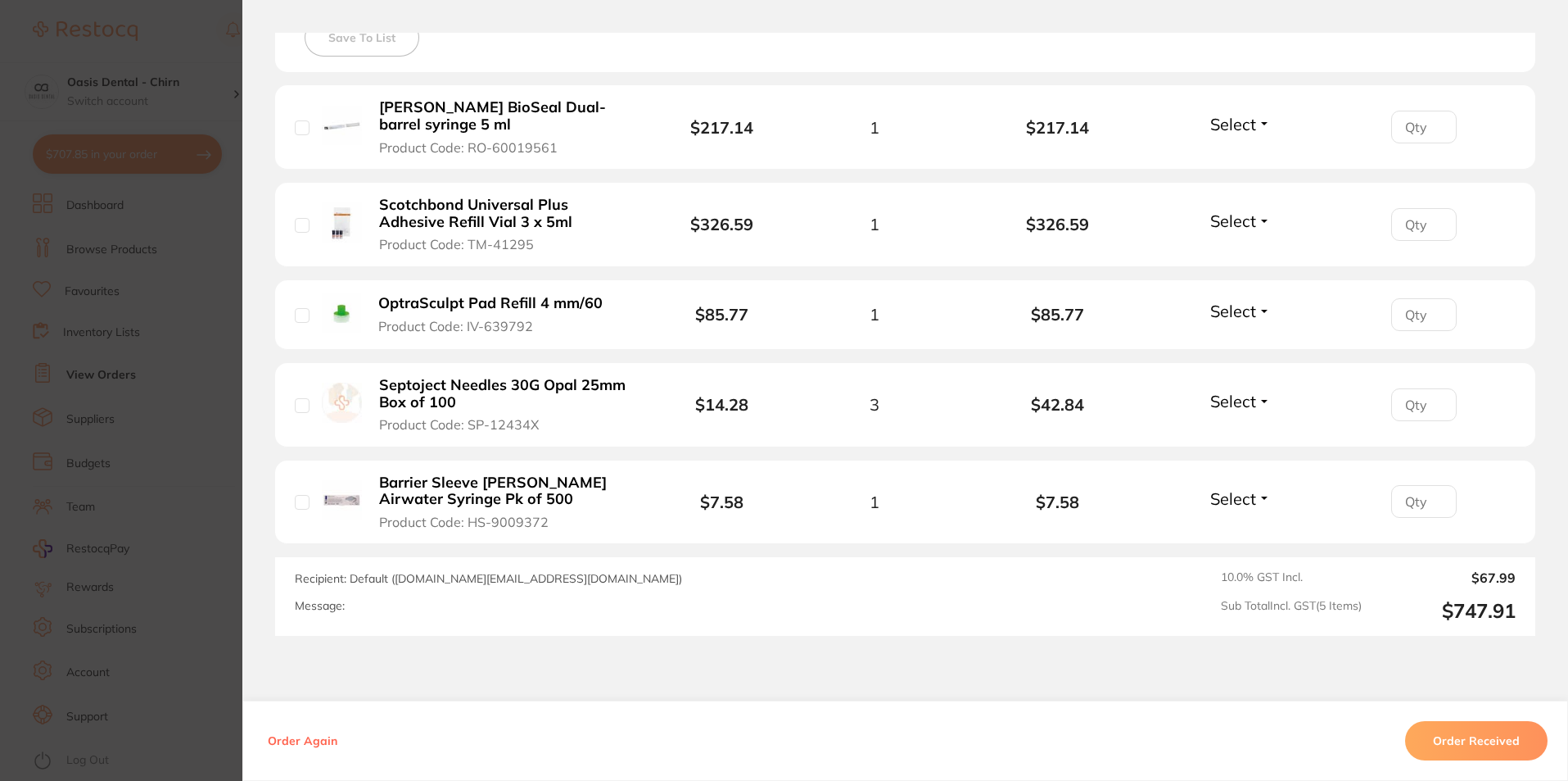
scroll to position [491, 0]
click at [1240, 125] on span "Select" at bounding box center [1233, 122] width 46 height 21
click at [1221, 154] on span "Received" at bounding box center [1241, 158] width 42 height 12
click at [1227, 226] on span "Select" at bounding box center [1233, 219] width 46 height 21
click at [1227, 253] on span "Received" at bounding box center [1241, 253] width 42 height 12
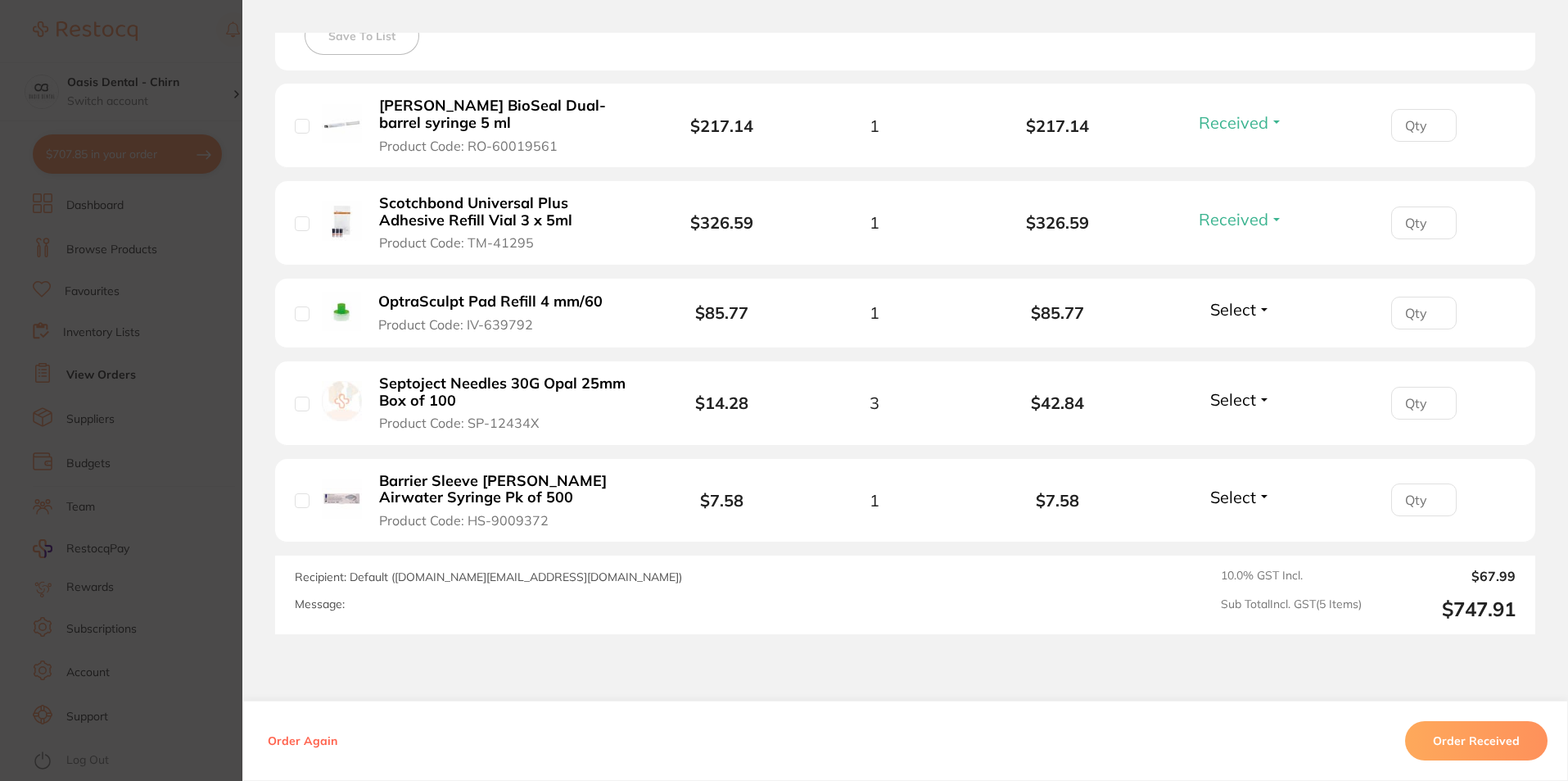
click at [1229, 316] on span "Select" at bounding box center [1233, 309] width 46 height 21
drag, startPoint x: 1230, startPoint y: 340, endPoint x: 1241, endPoint y: 358, distance: 21.1
click at [1229, 341] on span "Received" at bounding box center [1241, 344] width 42 height 12
click at [1222, 402] on span "Select" at bounding box center [1233, 399] width 46 height 21
click at [1228, 418] on ul "Received Back Order" at bounding box center [1241, 447] width 63 height 63
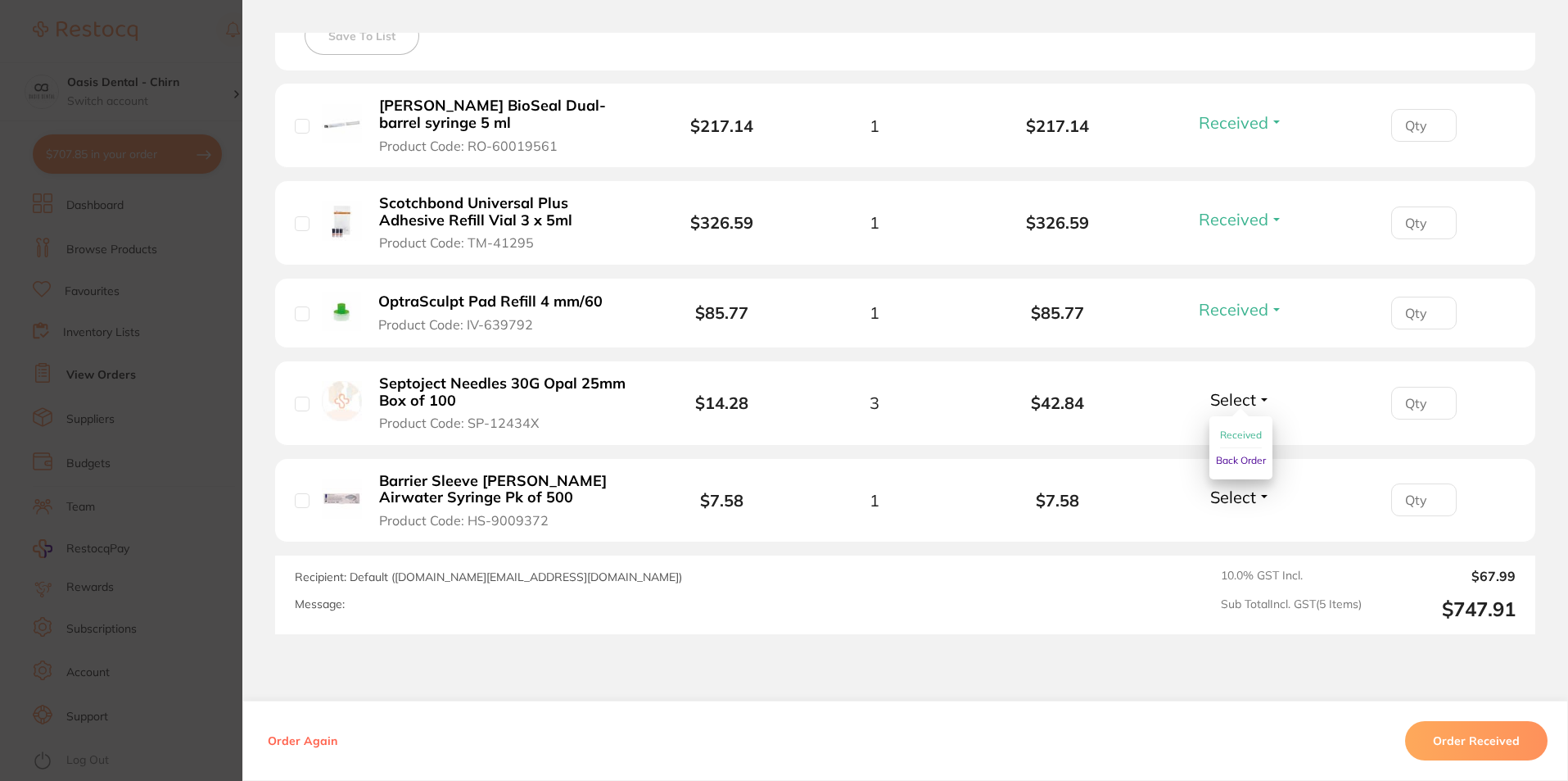
drag, startPoint x: 1234, startPoint y: 430, endPoint x: 1247, endPoint y: 441, distance: 17.0
click at [1236, 430] on span "Received" at bounding box center [1241, 434] width 42 height 12
click at [1251, 505] on span "Select" at bounding box center [1233, 497] width 46 height 21
click at [1248, 528] on span "Received" at bounding box center [1241, 531] width 42 height 12
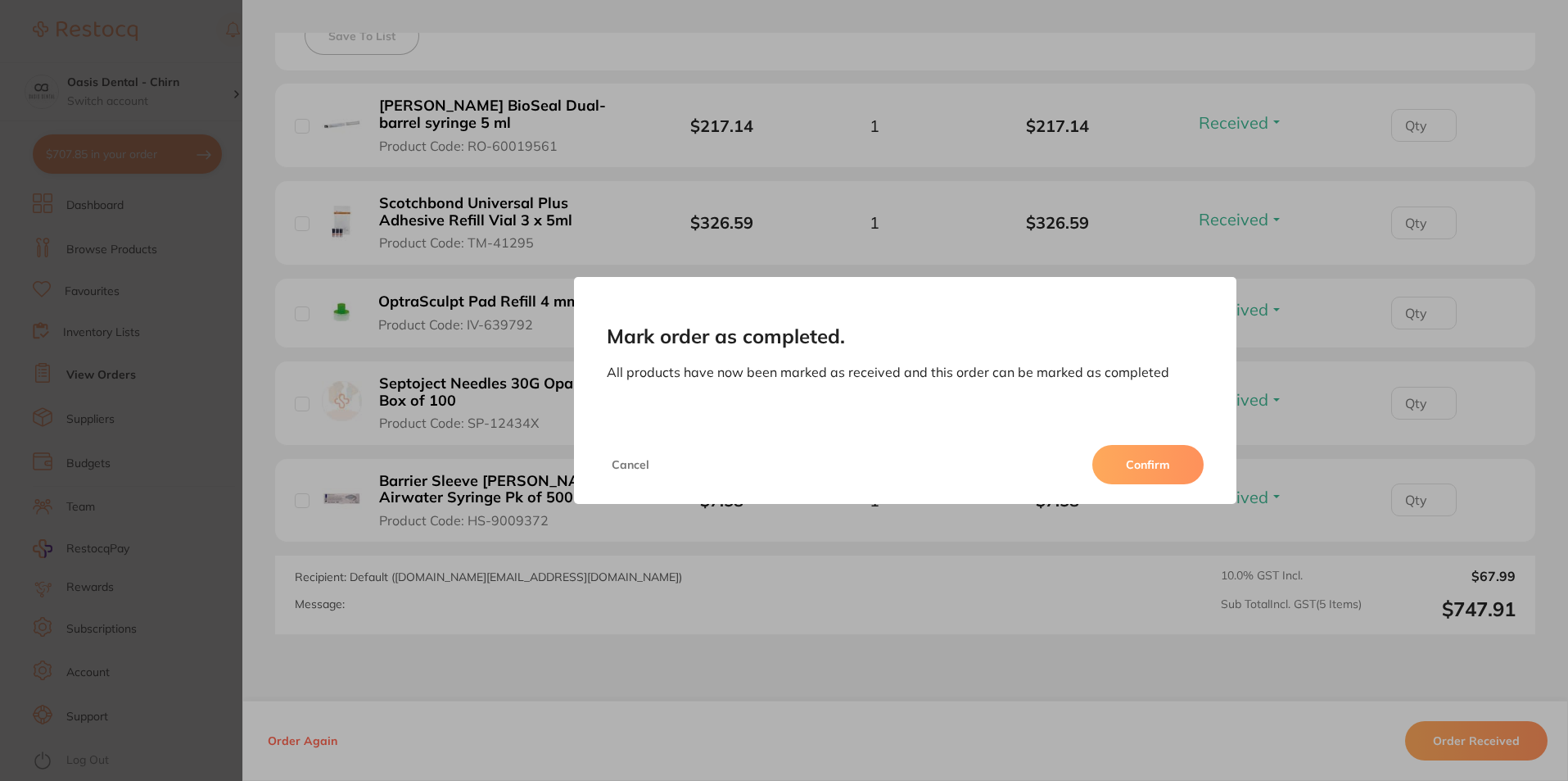
click at [1174, 470] on button "Confirm" at bounding box center [1148, 464] width 112 height 39
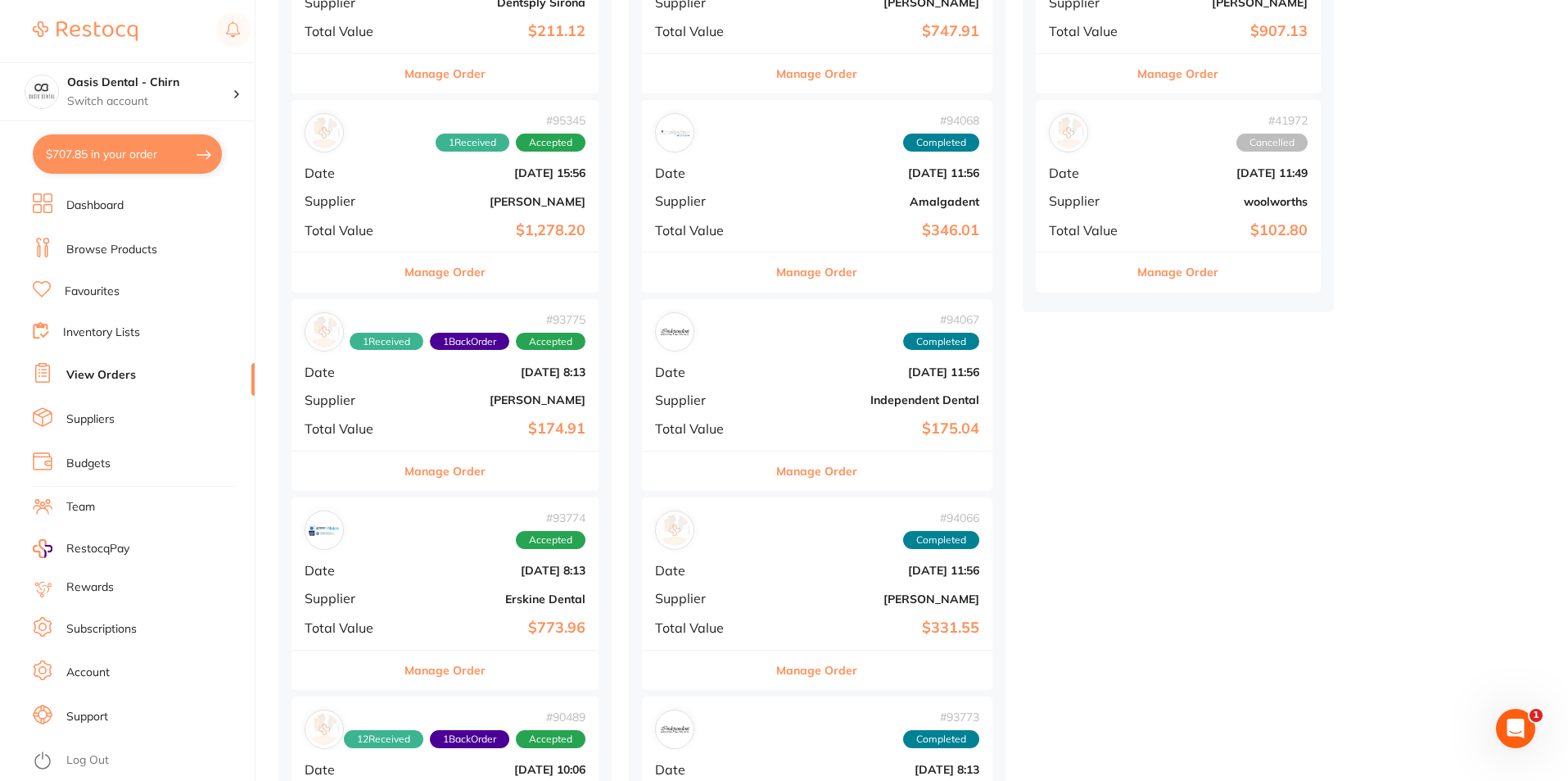
click at [571, 226] on b "$1,278.20" at bounding box center [497, 230] width 179 height 17
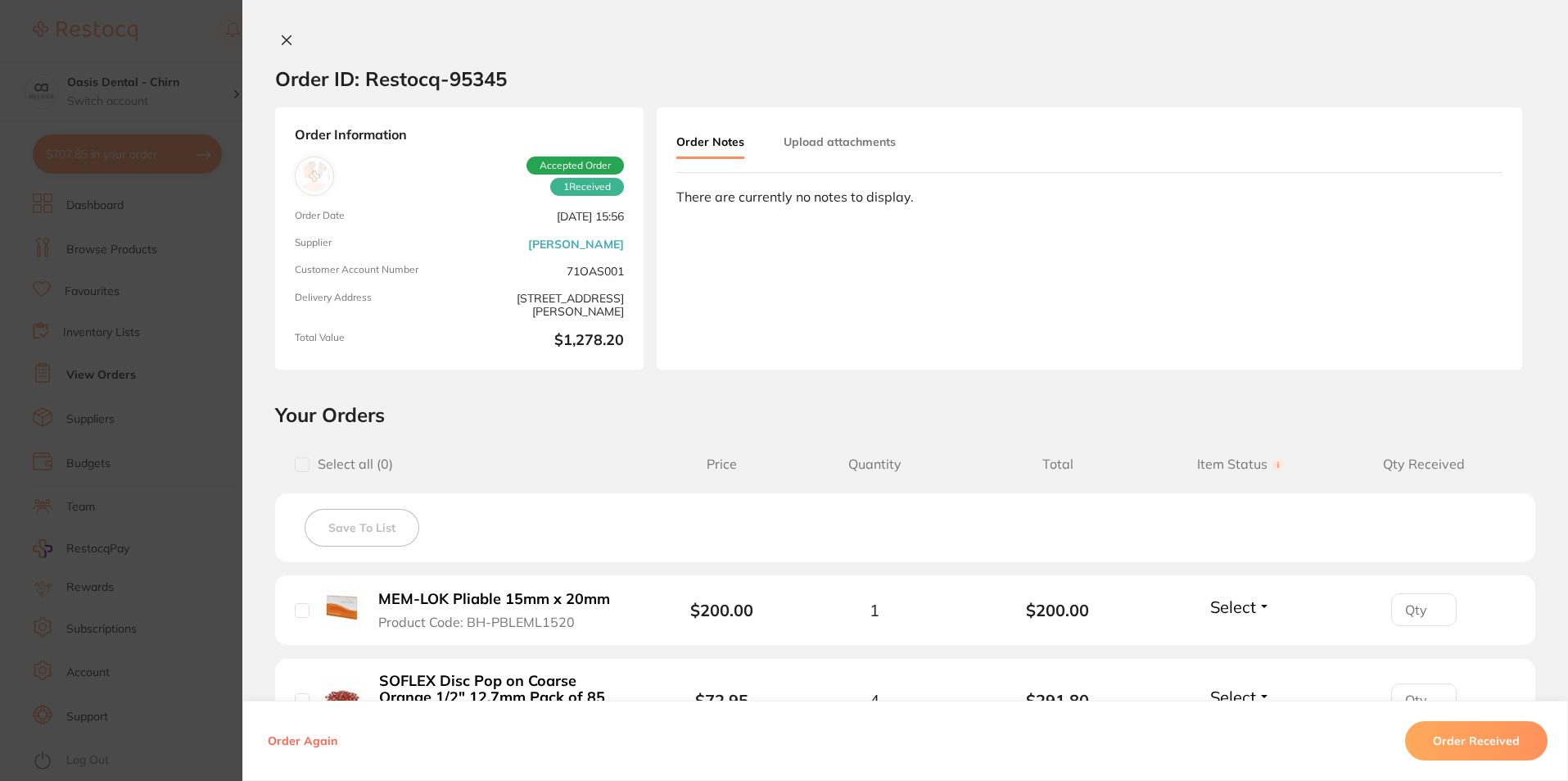
click at [285, 36] on icon at bounding box center [287, 40] width 13 height 13
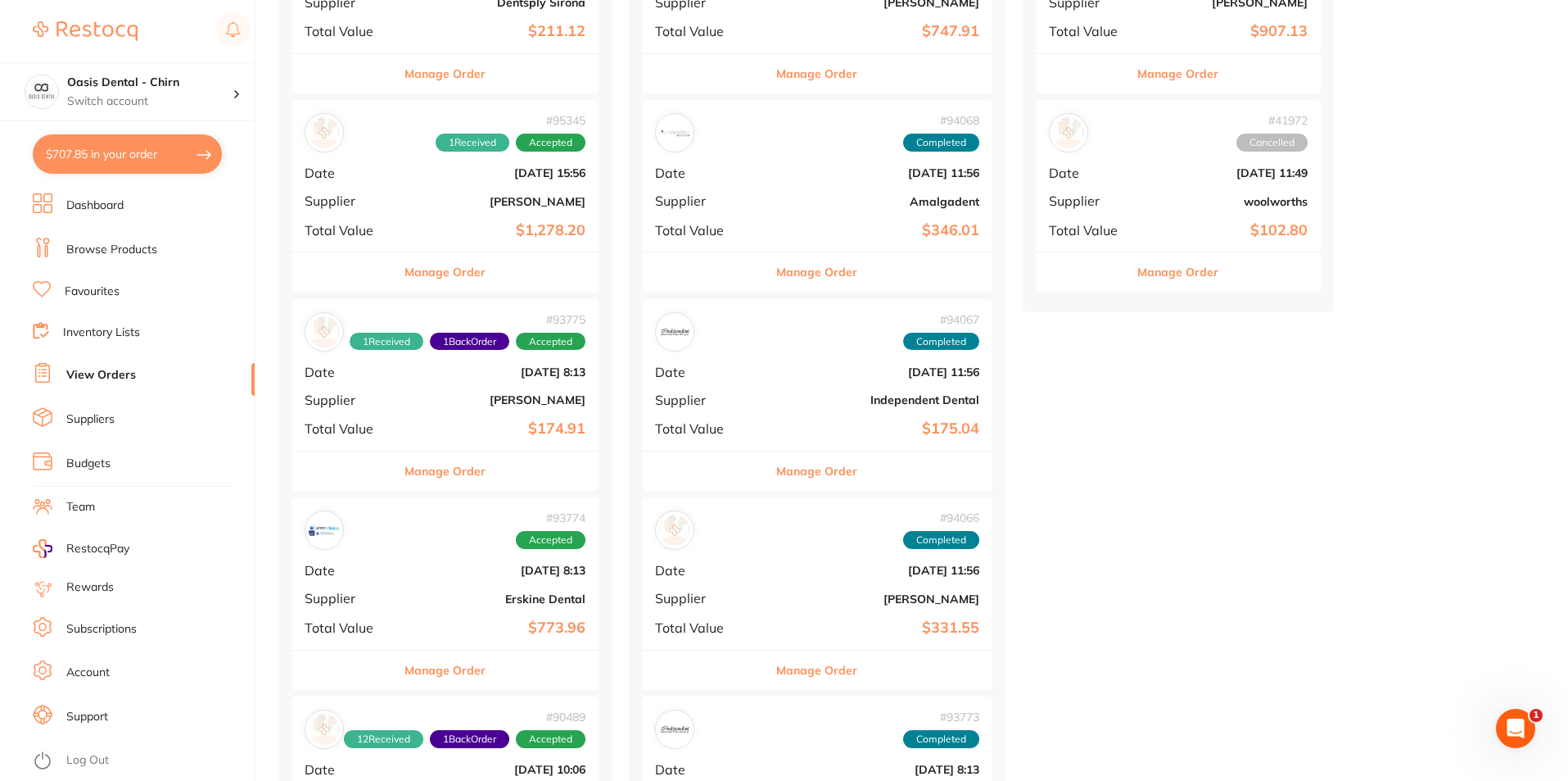
click at [155, 152] on button "$707.85 in your order" at bounding box center [127, 154] width 189 height 39
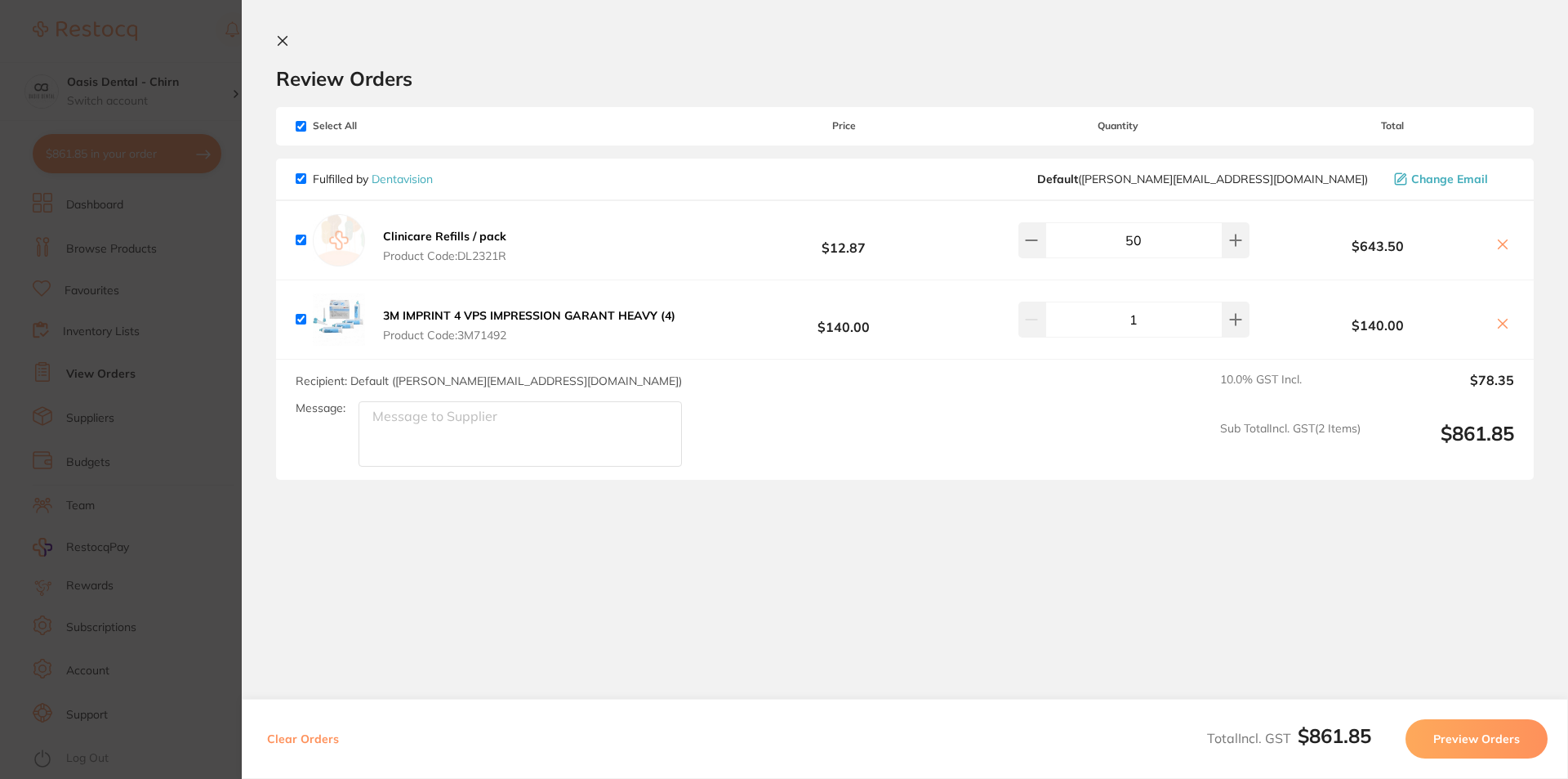
click at [285, 37] on icon at bounding box center [283, 42] width 9 height 9
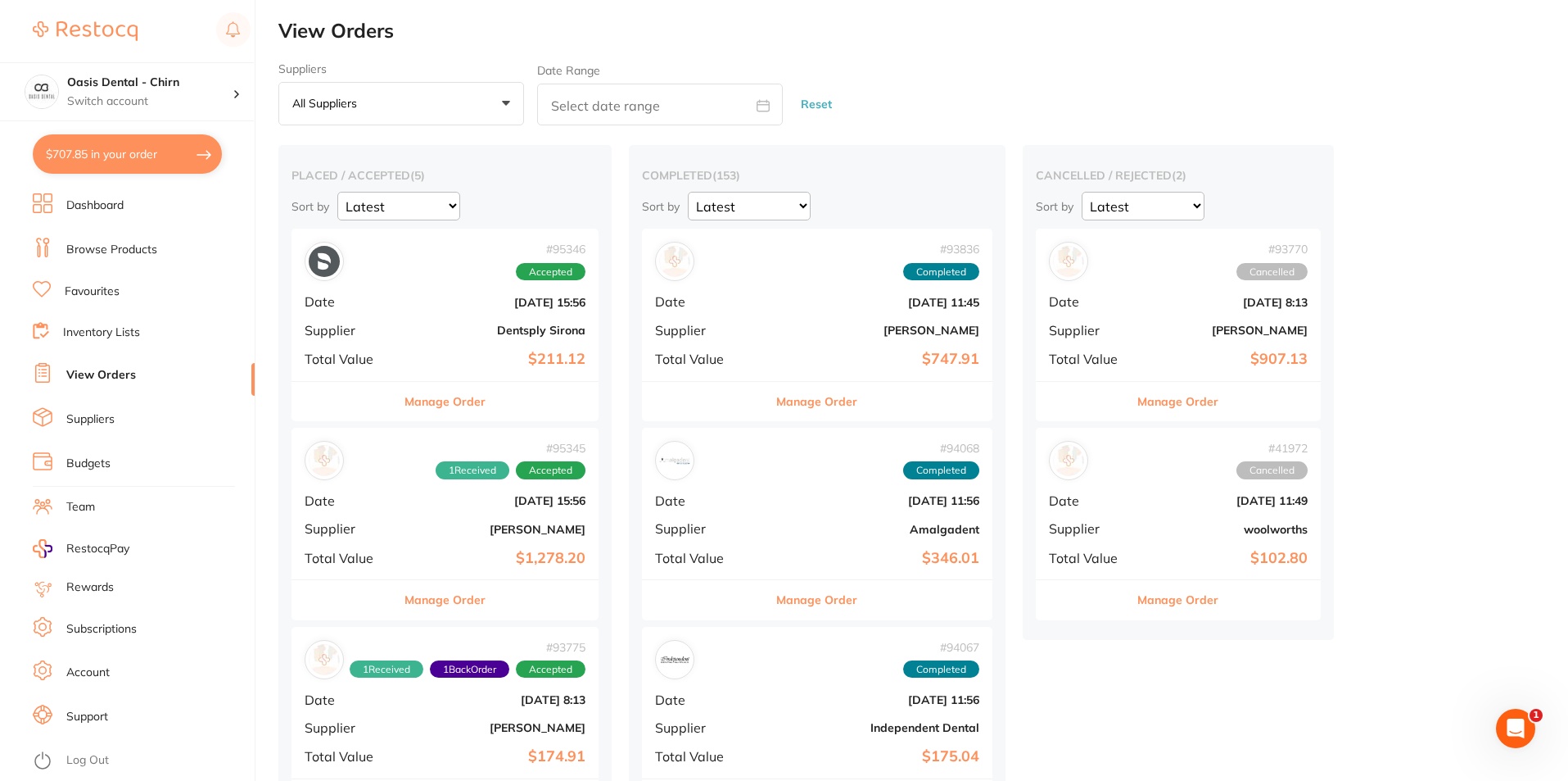
click at [503, 366] on b "$211.12" at bounding box center [497, 359] width 179 height 17
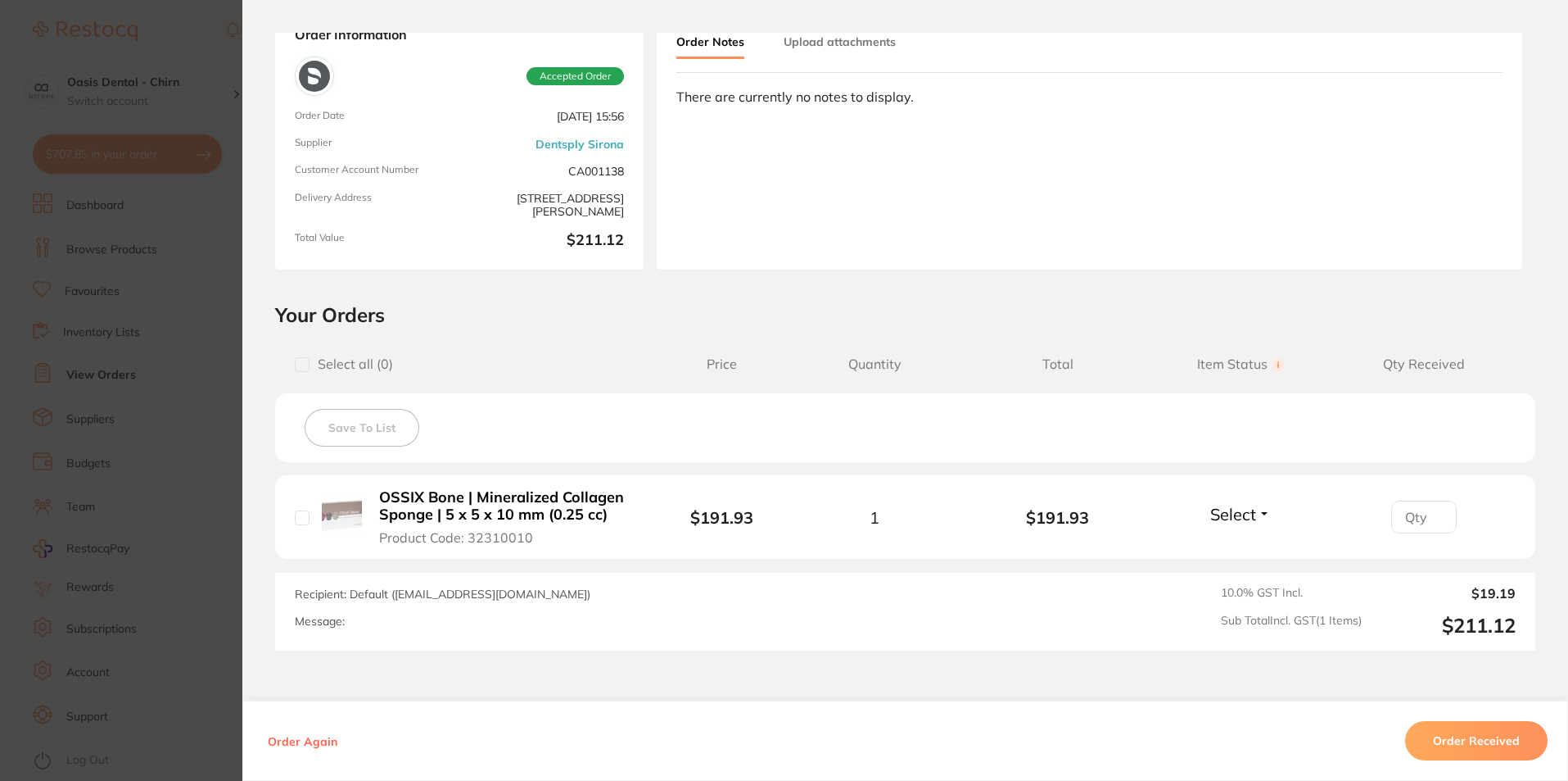
scroll to position [213, 0]
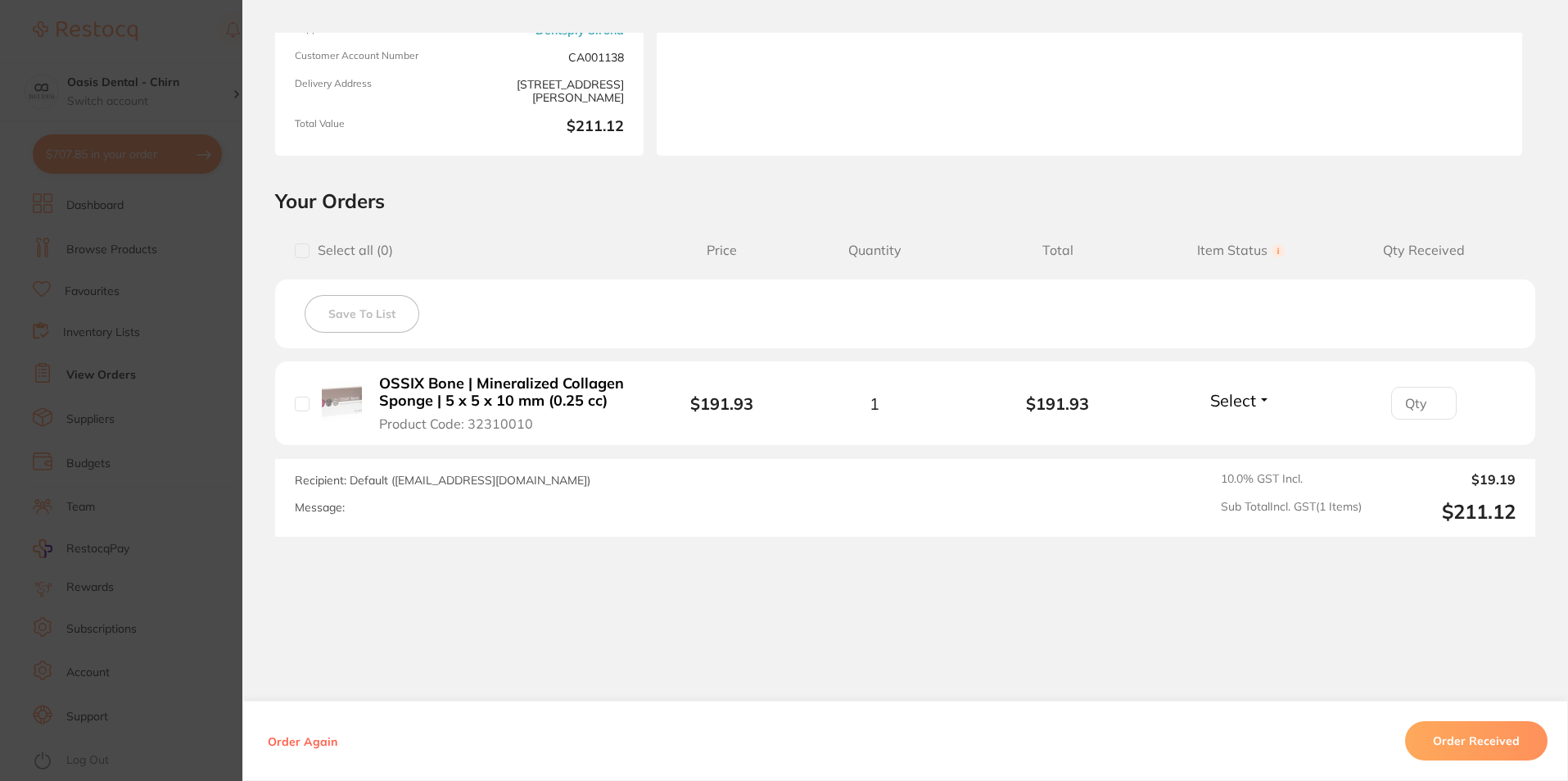
click at [1227, 404] on span "Select" at bounding box center [1233, 400] width 46 height 21
click at [1239, 432] on span "Received" at bounding box center [1241, 435] width 42 height 12
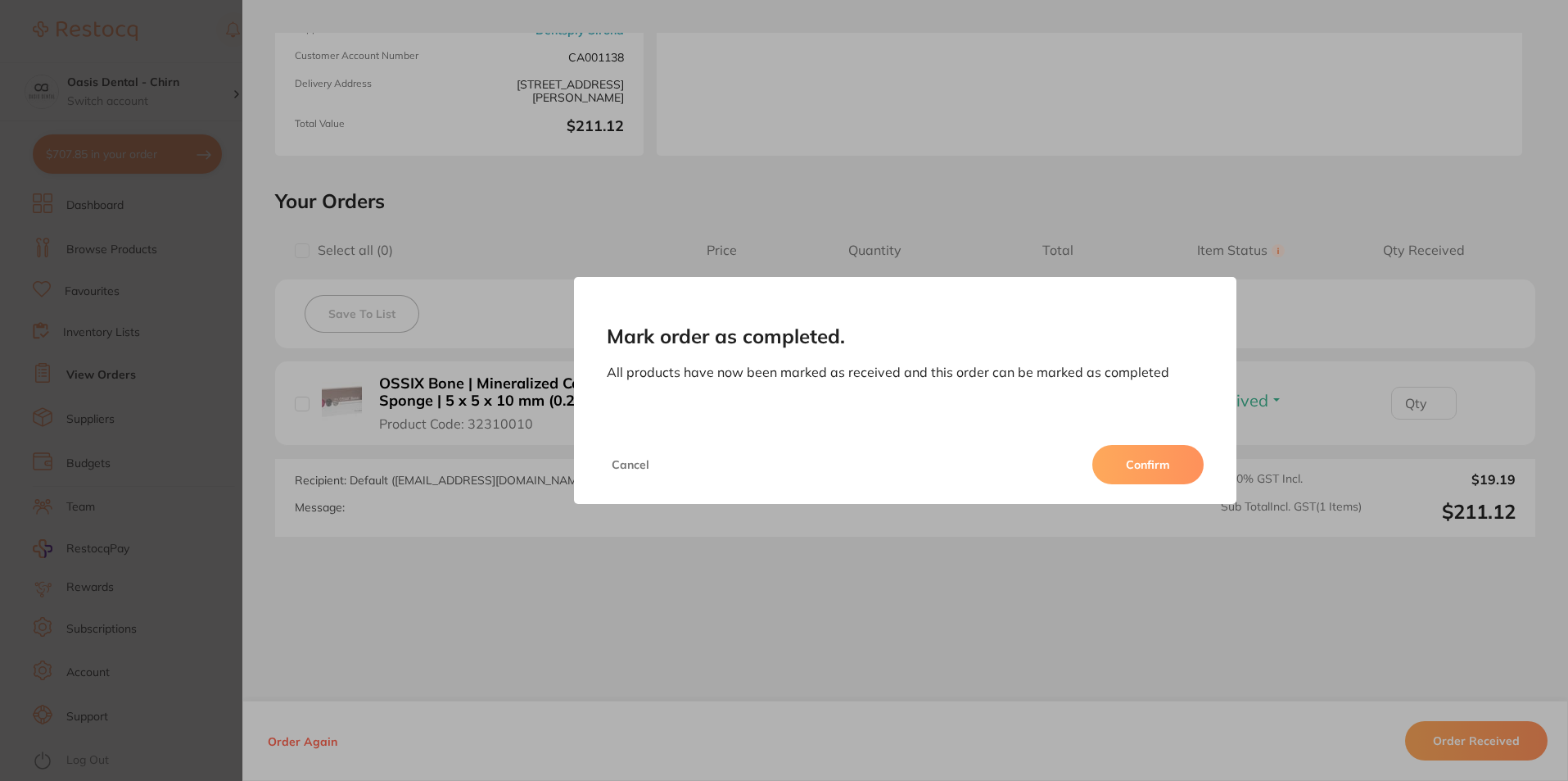
click at [1157, 468] on button "Confirm" at bounding box center [1148, 464] width 112 height 39
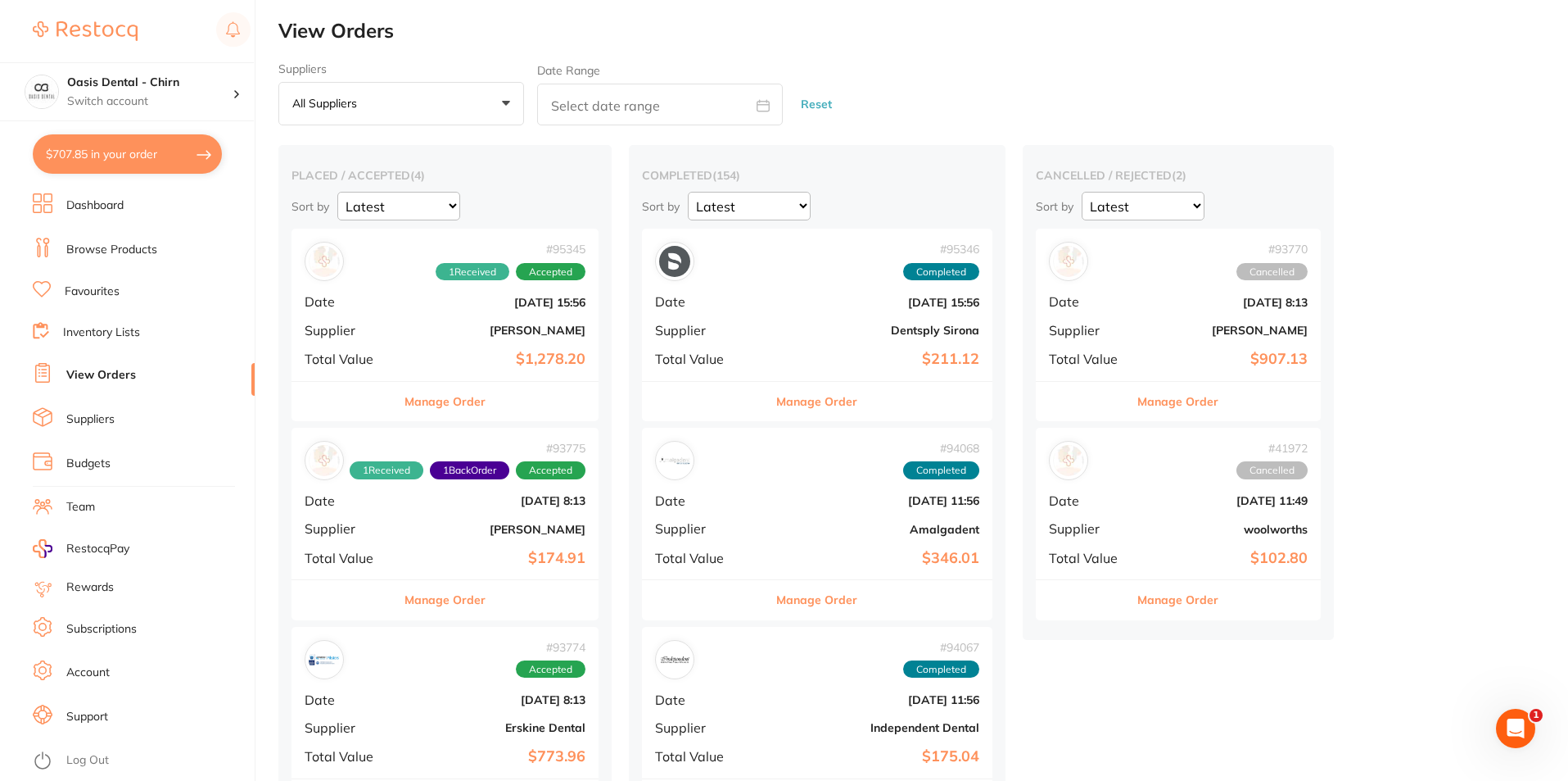
click at [172, 156] on button "$707.85 in your order" at bounding box center [127, 154] width 189 height 39
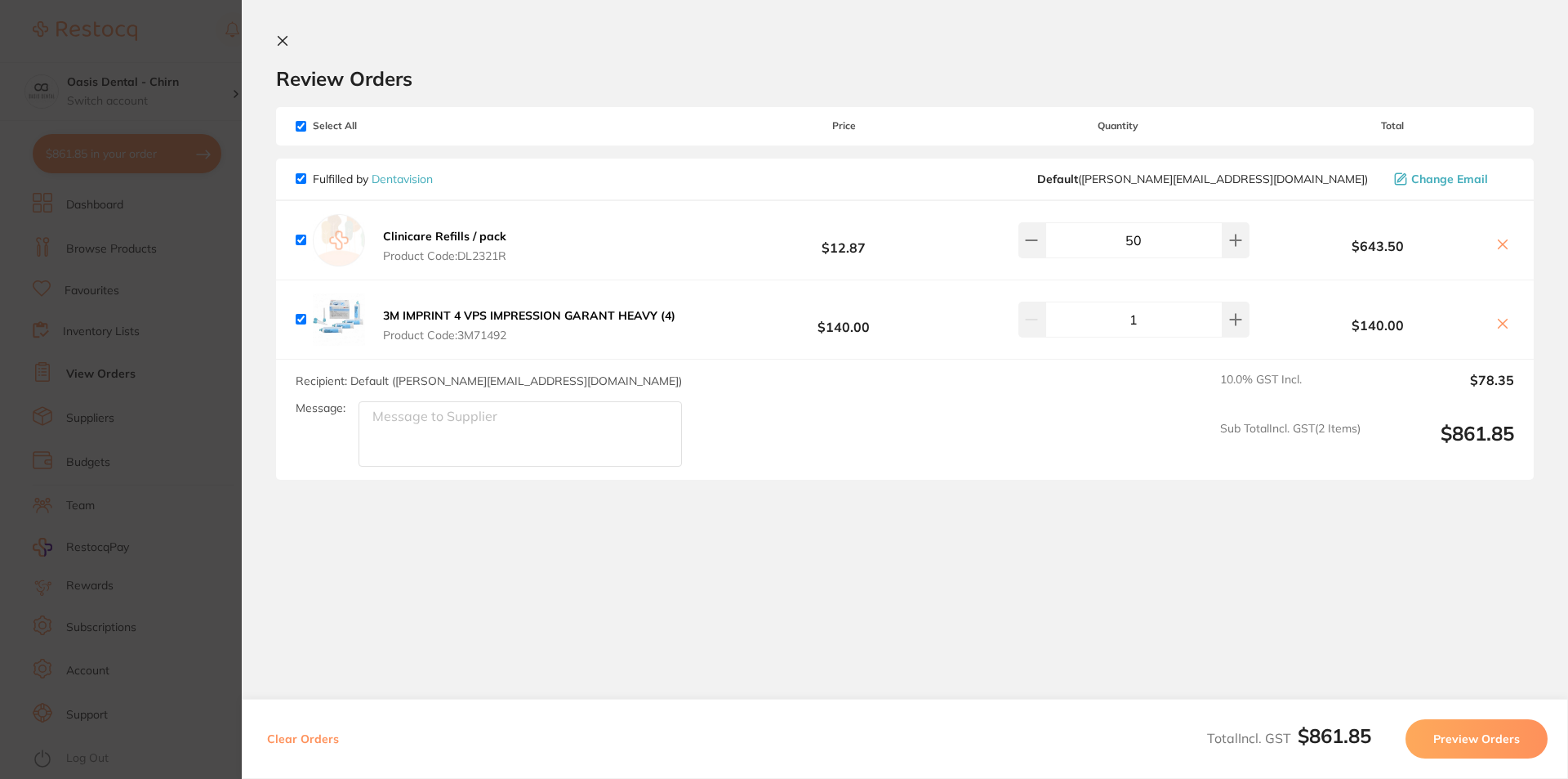
click at [274, 44] on section "Review Orders Your orders are being processed and we will notify you once we ha…" at bounding box center [904, 373] width 1326 height 746
click at [281, 39] on icon at bounding box center [283, 42] width 9 height 9
